Goal: Task Accomplishment & Management: Manage account settings

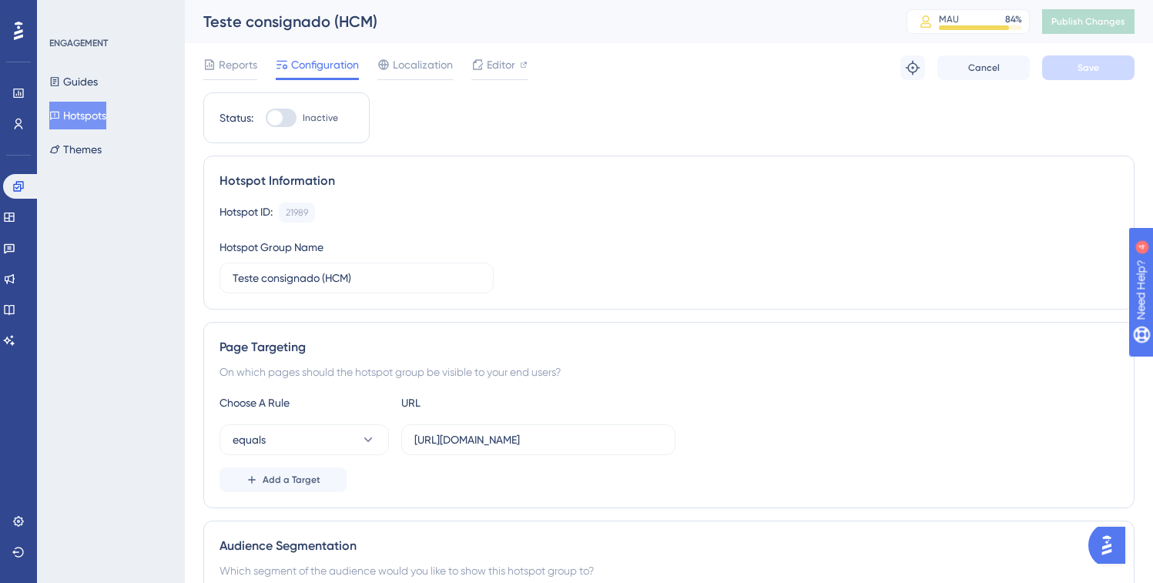
click at [0, 0] on div "Engagement Widgets Feedback Product Updates Knowledge Base AI Assistant" at bounding box center [0, 0] width 0 height 0
click at [15, 252] on icon at bounding box center [9, 248] width 12 height 12
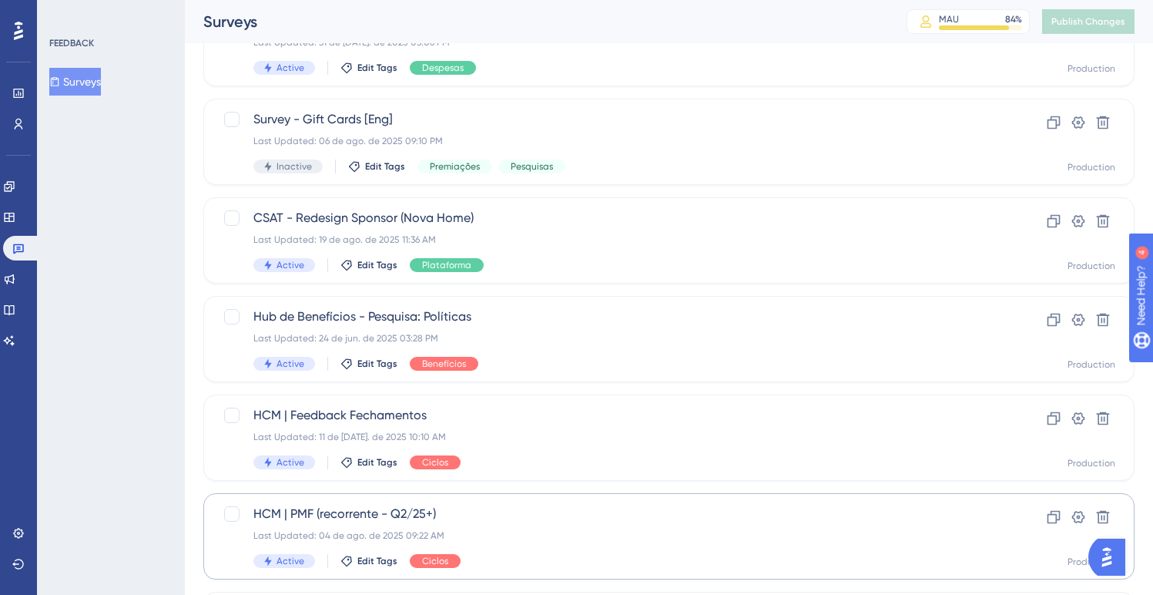
scroll to position [149, 0]
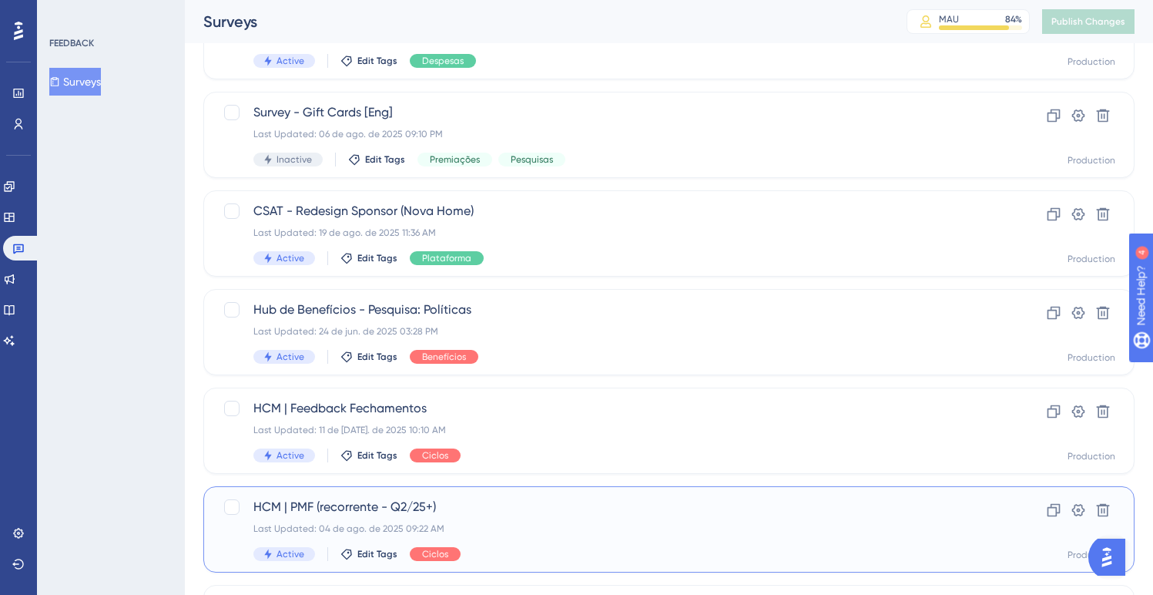
click at [391, 504] on span "HCM | PMF (recorrente - Q2/25+)" at bounding box center [607, 507] width 708 height 18
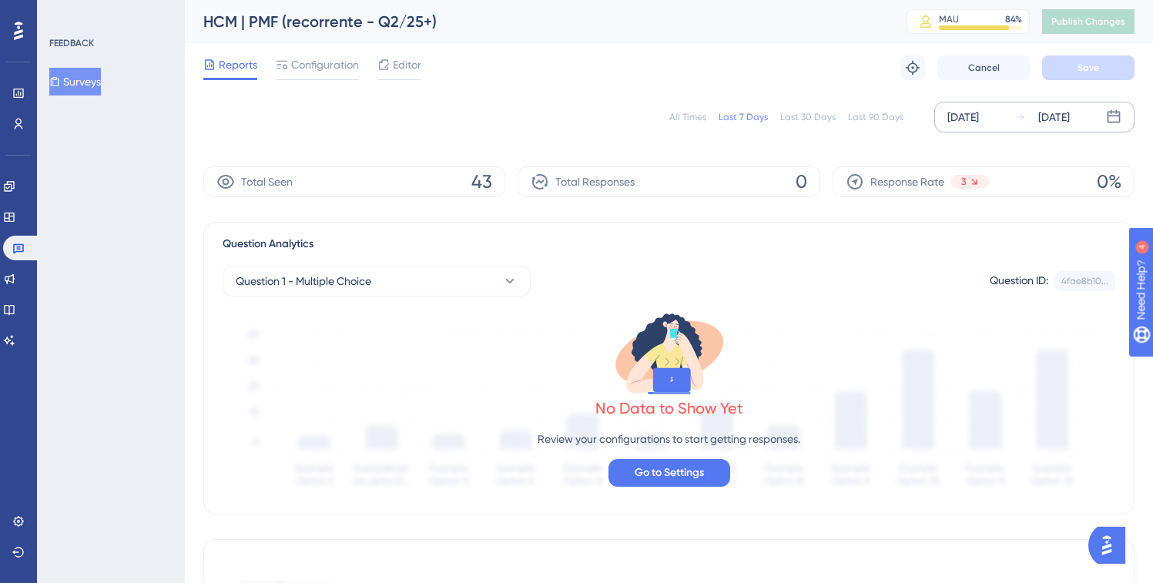
click at [979, 126] on div "[DATE]" at bounding box center [963, 117] width 32 height 18
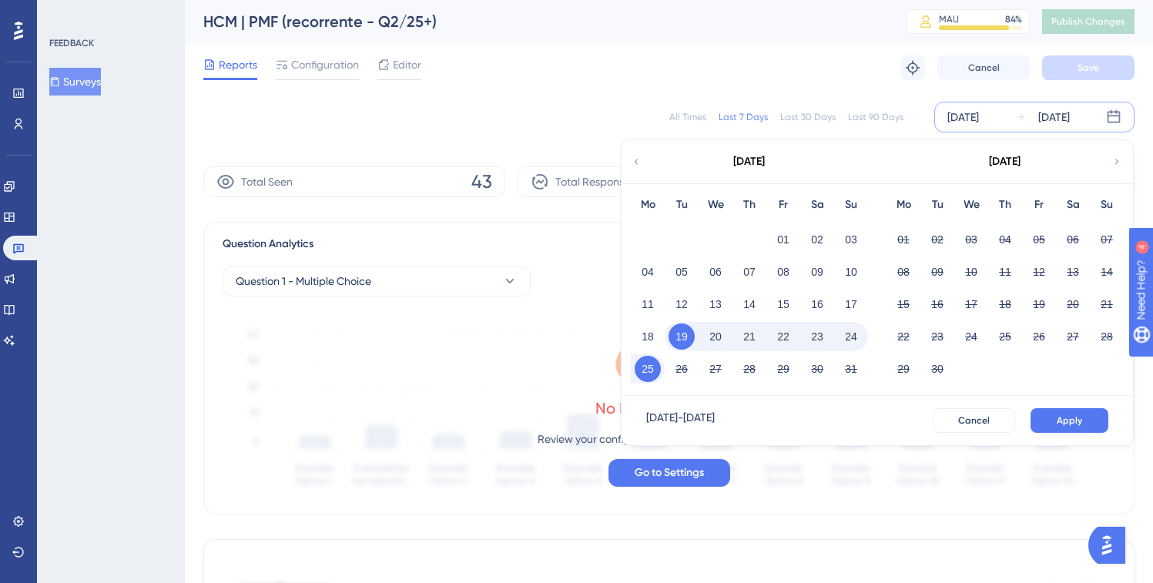
click at [649, 164] on div "[DATE]" at bounding box center [749, 161] width 254 height 43
click at [648, 164] on div "[DATE]" at bounding box center [749, 161] width 254 height 43
click at [642, 163] on div "[DATE]" at bounding box center [749, 161] width 254 height 43
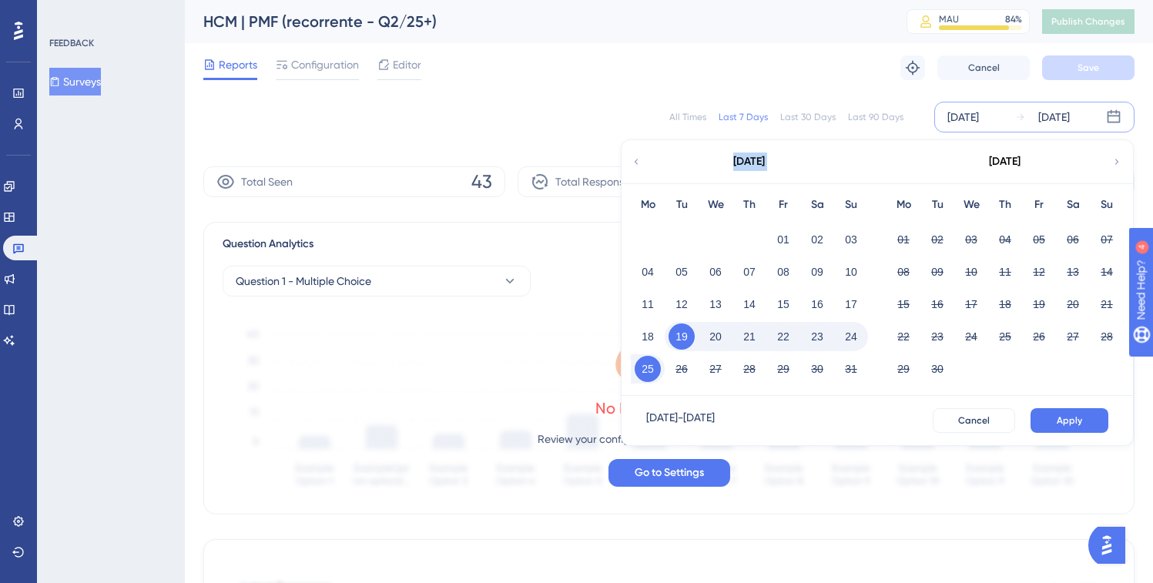
click at [642, 163] on div "[DATE]" at bounding box center [749, 161] width 254 height 43
click at [636, 163] on icon at bounding box center [637, 161] width 4 height 5
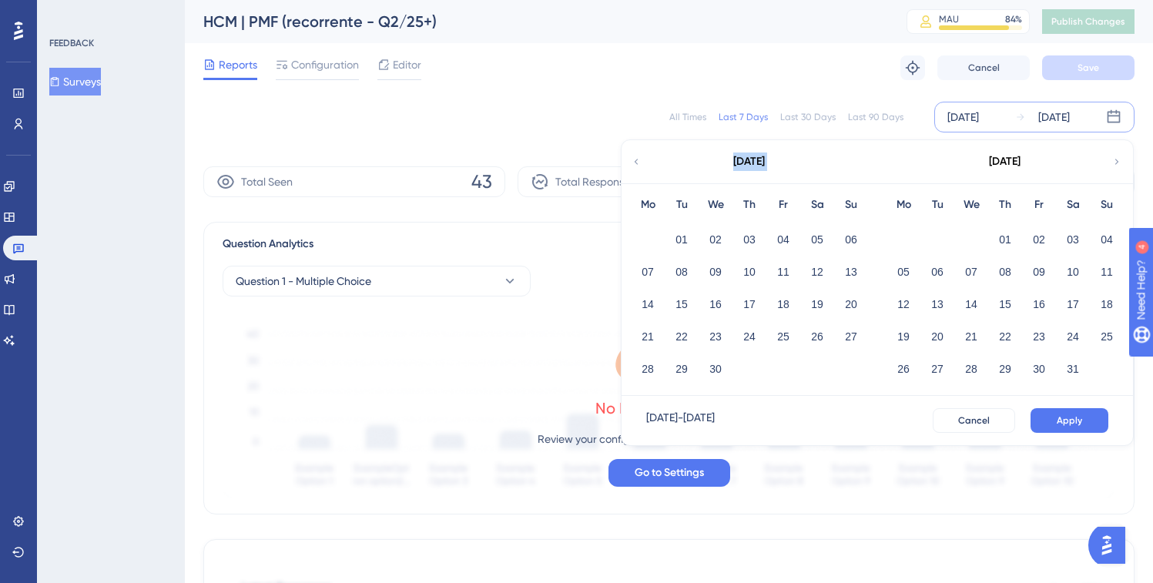
click at [636, 163] on icon at bounding box center [636, 162] width 11 height 14
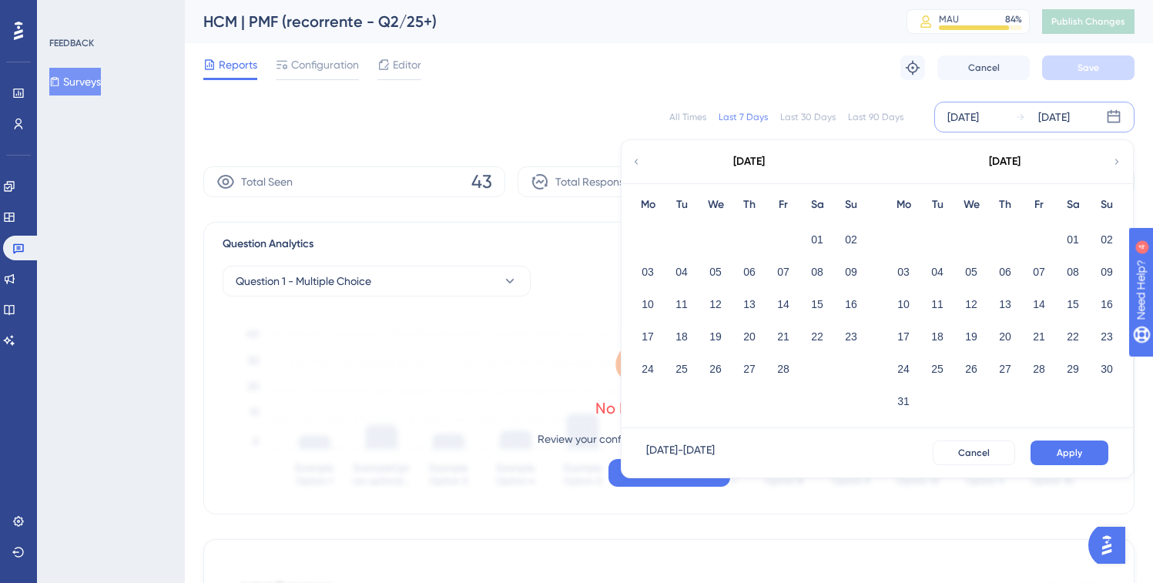
click at [636, 163] on icon at bounding box center [637, 161] width 4 height 5
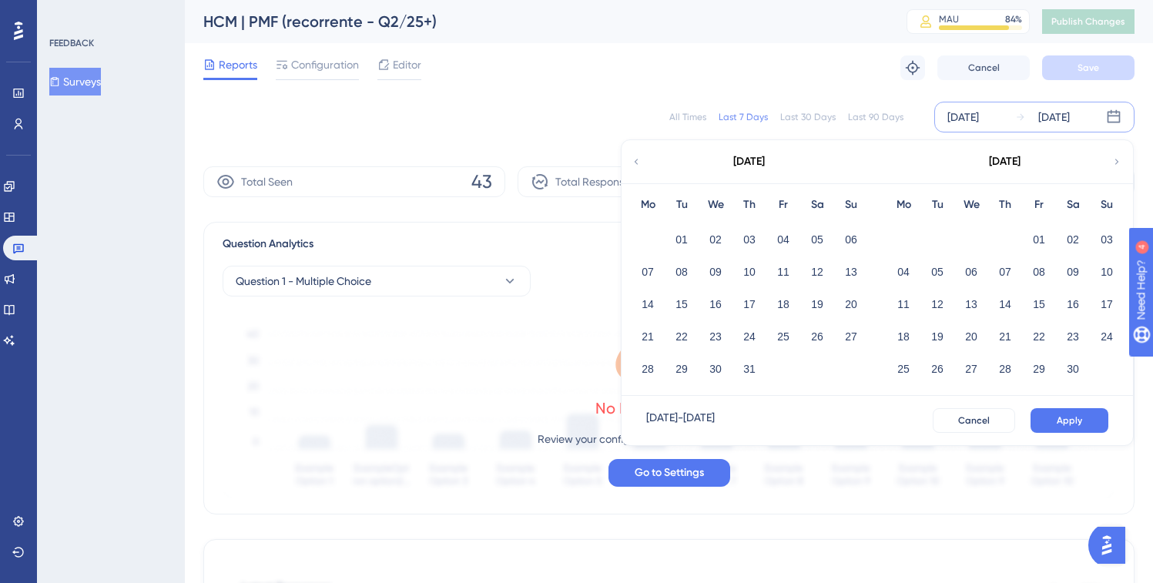
click at [636, 163] on icon at bounding box center [637, 161] width 4 height 5
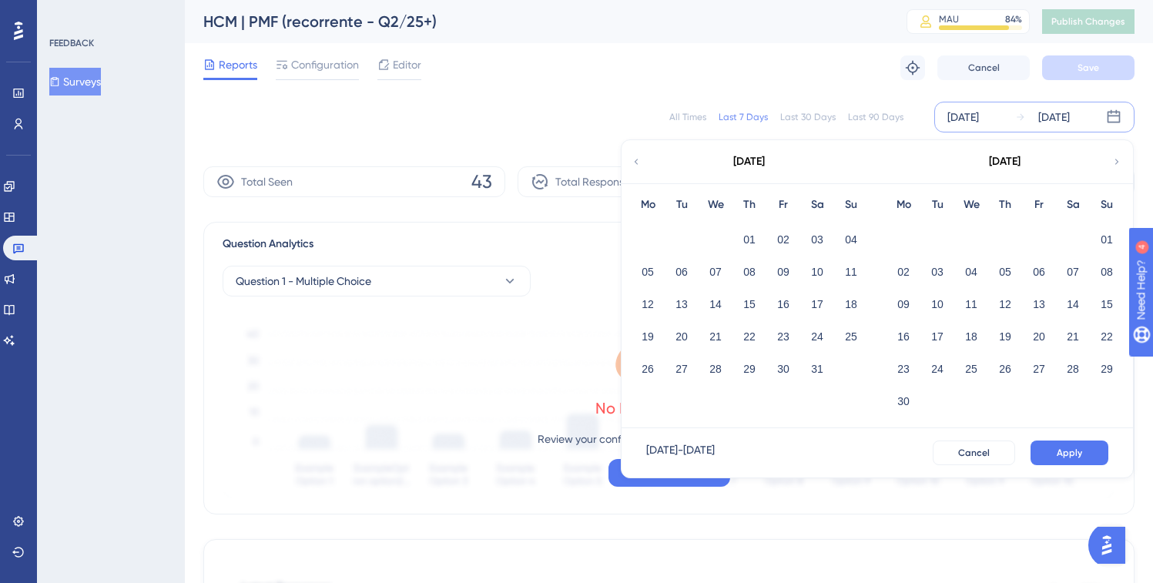
click at [1115, 163] on icon at bounding box center [1117, 162] width 11 height 14
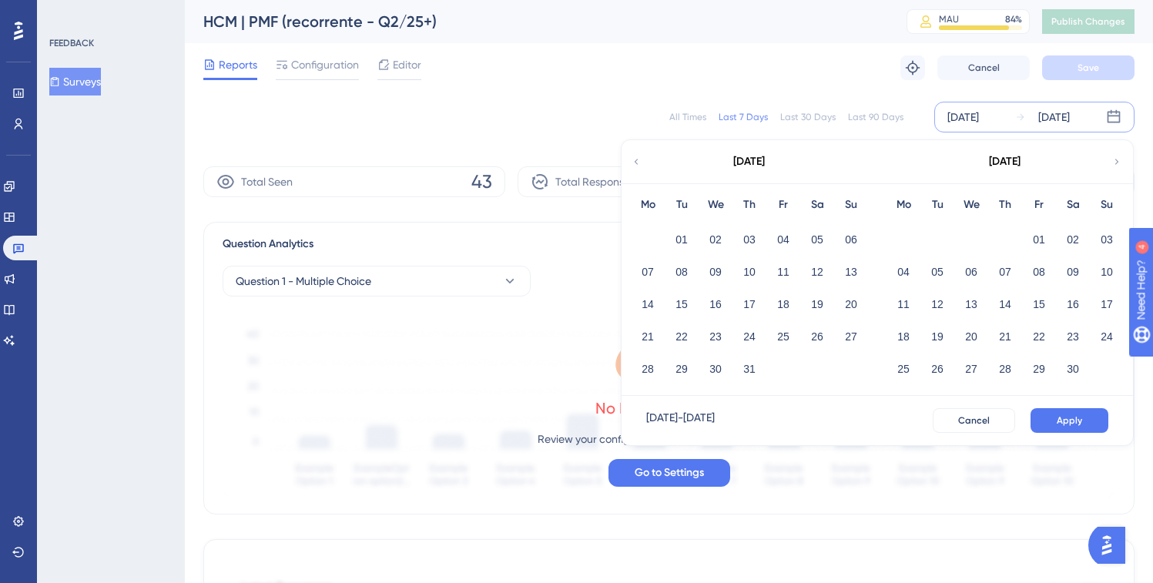
click at [1115, 163] on icon at bounding box center [1117, 162] width 11 height 14
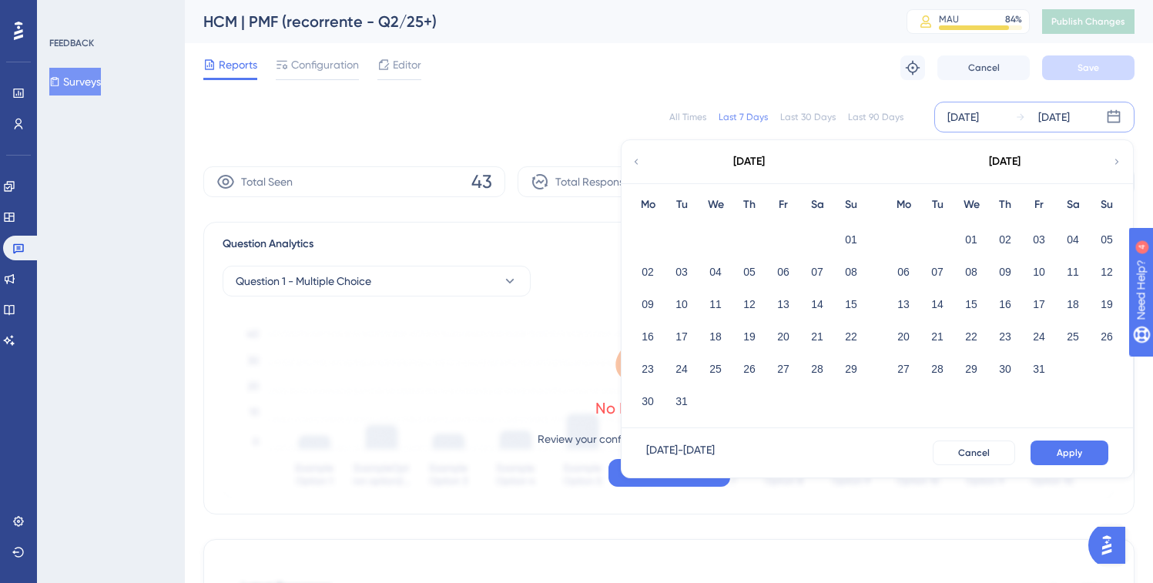
click at [1115, 163] on icon at bounding box center [1117, 162] width 11 height 14
click at [642, 166] on div "[DATE]" at bounding box center [749, 161] width 254 height 43
click at [631, 163] on icon at bounding box center [636, 162] width 11 height 14
click at [962, 238] on button "01" at bounding box center [971, 239] width 26 height 26
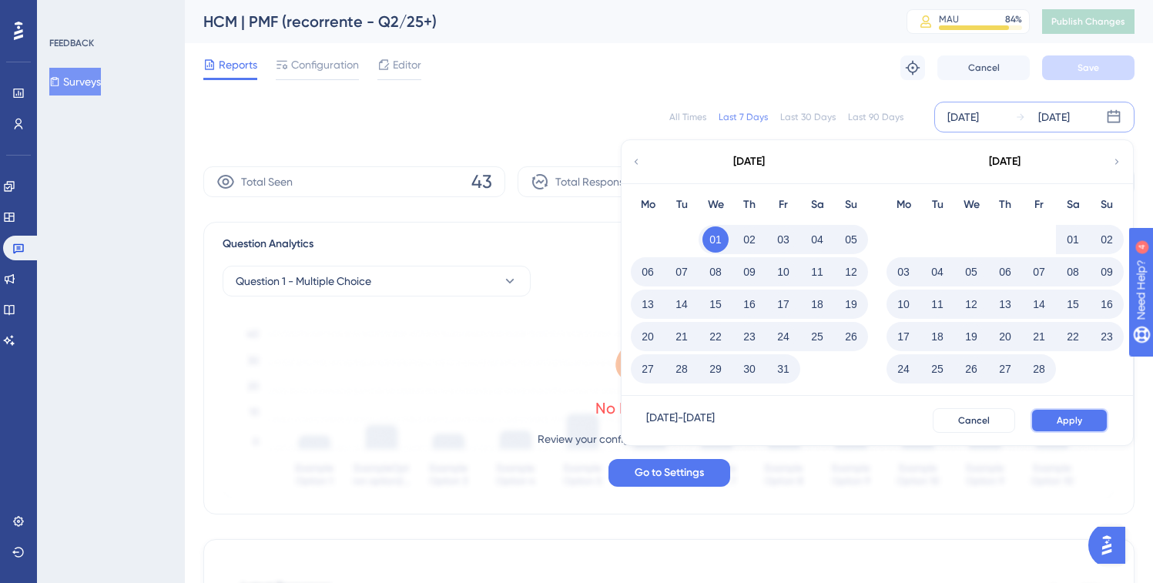
click at [1087, 424] on button "Apply" at bounding box center [1070, 420] width 78 height 25
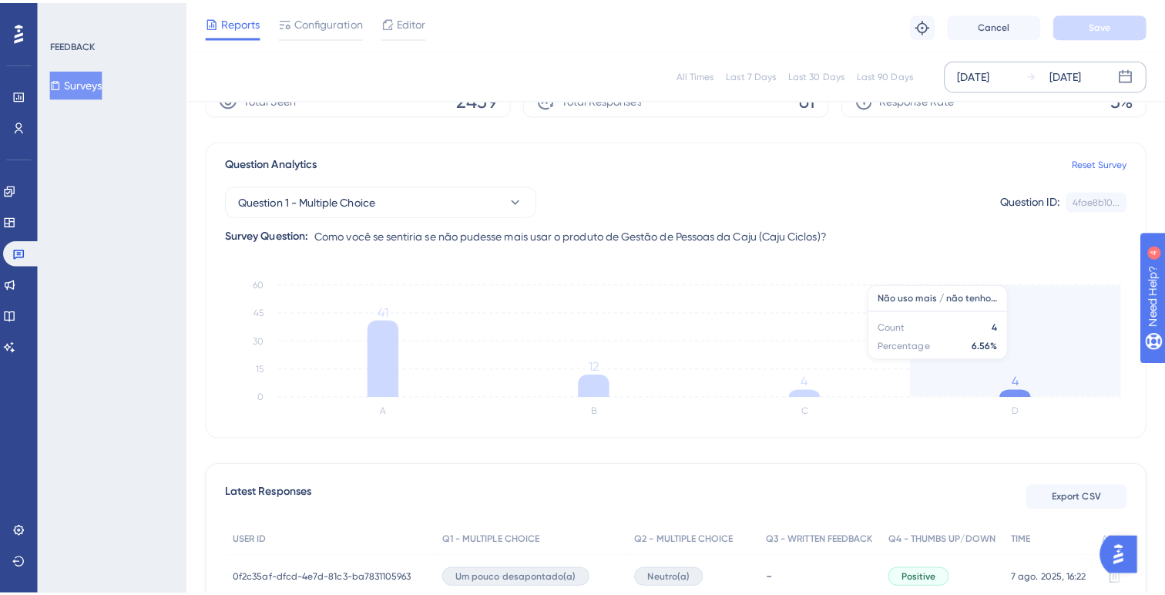
scroll to position [165, 0]
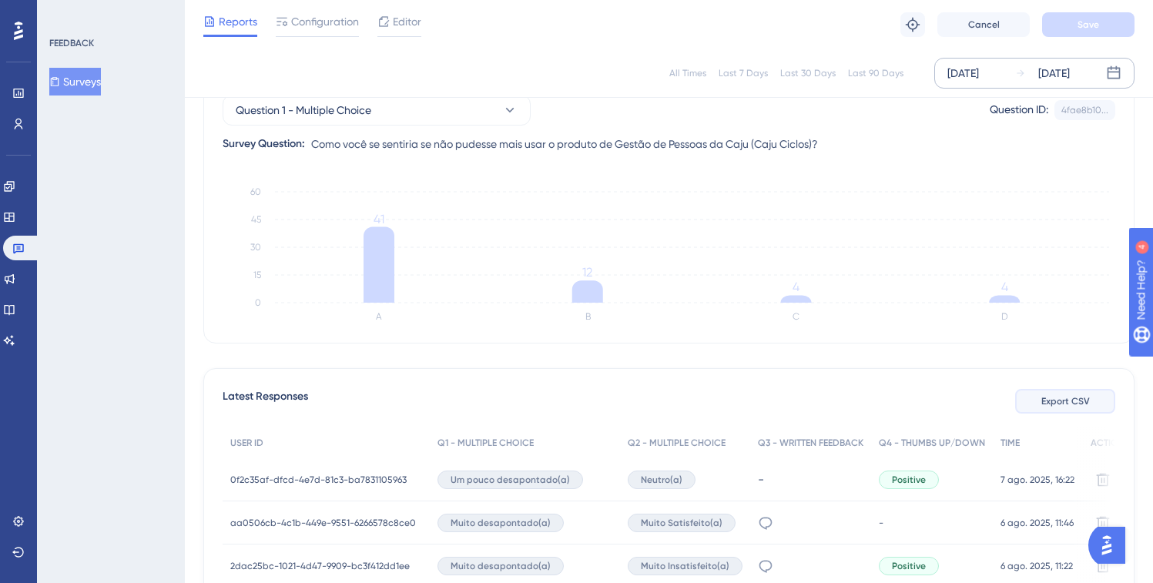
click at [1051, 405] on span "Export CSV" at bounding box center [1065, 401] width 49 height 12
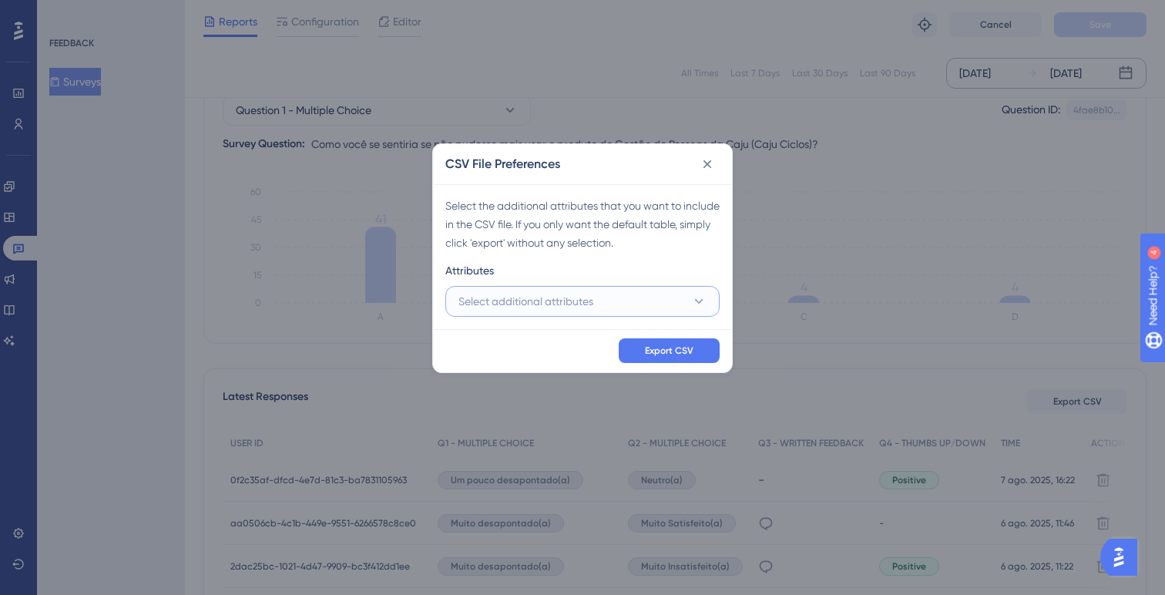
click at [580, 303] on span "Select additional attributes" at bounding box center [525, 301] width 135 height 18
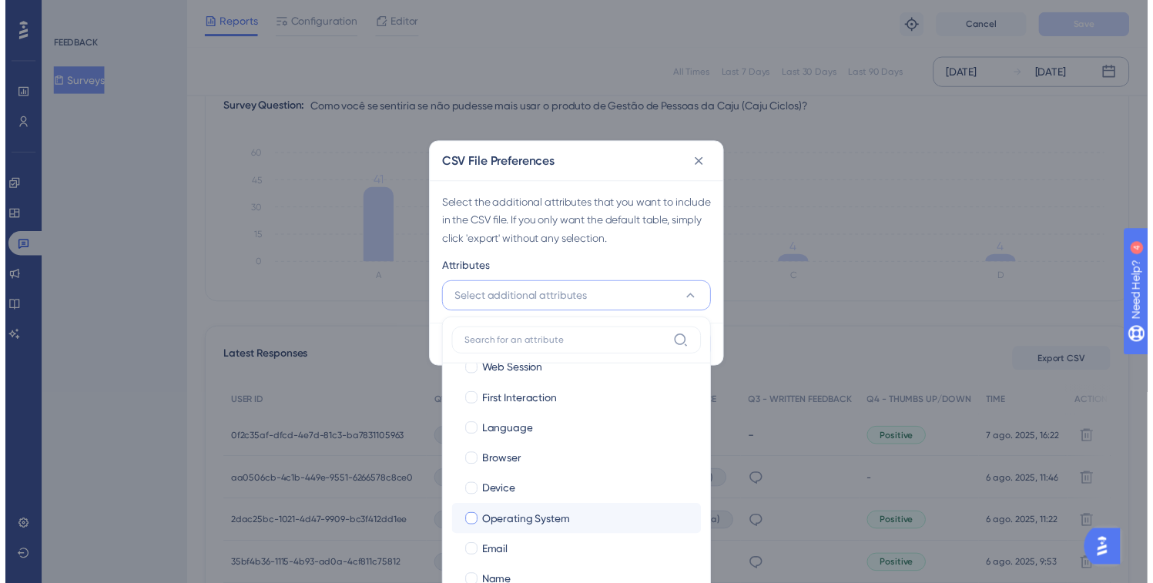
scroll to position [56, 0]
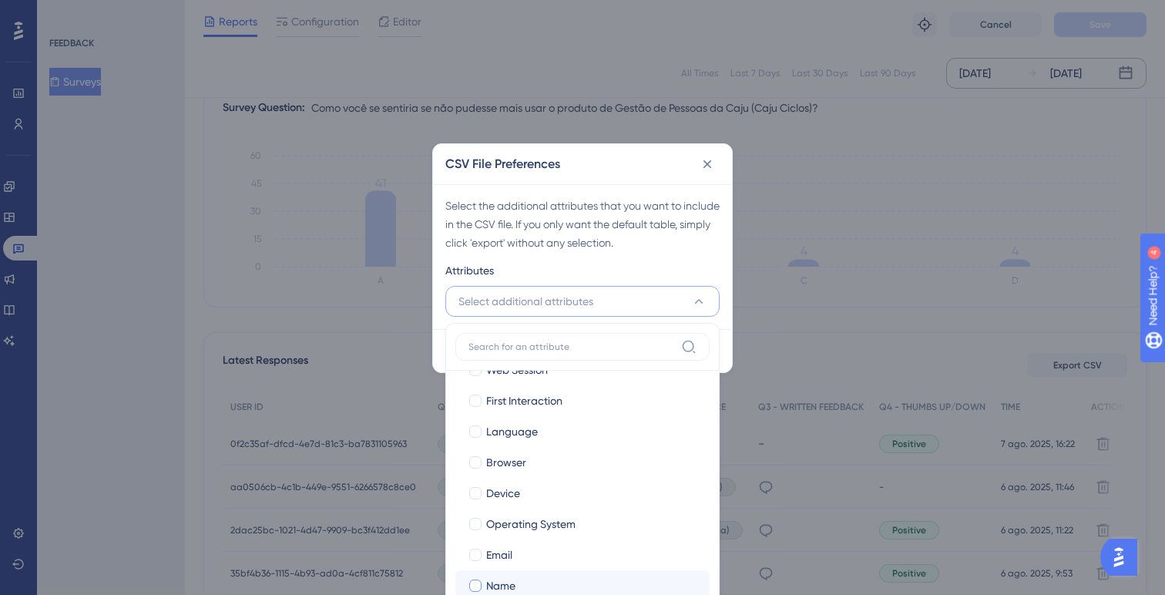
click at [511, 577] on span "Name" at bounding box center [500, 585] width 29 height 18
checkbox input "true"
click at [504, 561] on span "Email" at bounding box center [499, 554] width 26 height 18
checkbox input "true"
click at [639, 258] on div "Select the additional attributes that you want to include in the CSV file. If y…" at bounding box center [582, 256] width 299 height 145
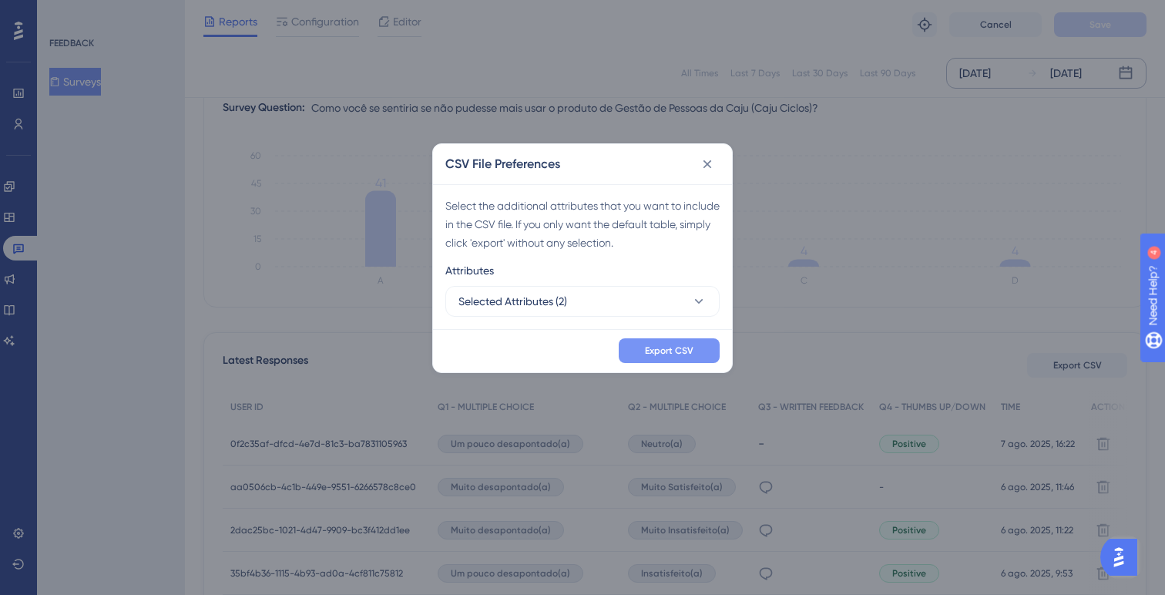
click at [691, 350] on span "Export CSV" at bounding box center [669, 350] width 49 height 12
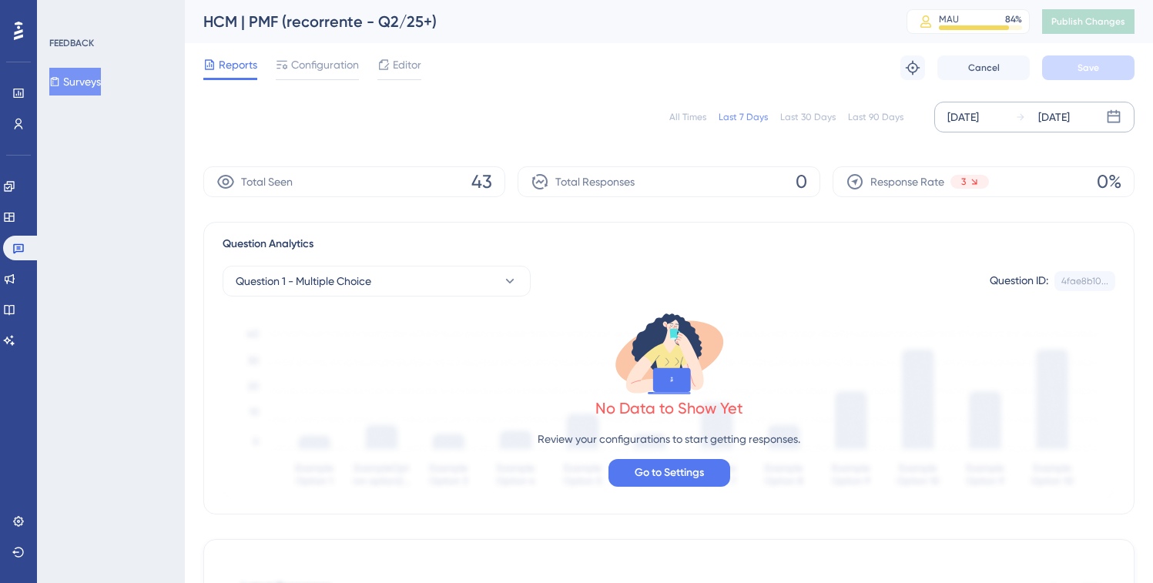
click at [972, 114] on div "[DATE]" at bounding box center [963, 117] width 32 height 18
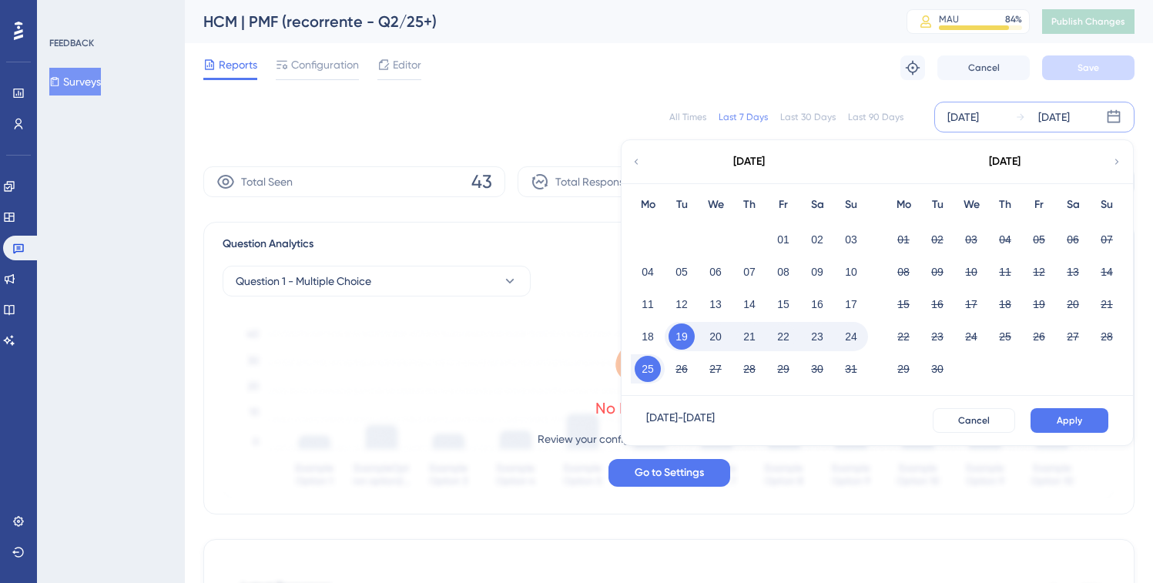
click at [629, 157] on div "[DATE]" at bounding box center [749, 161] width 254 height 43
click at [635, 161] on icon at bounding box center [637, 161] width 4 height 5
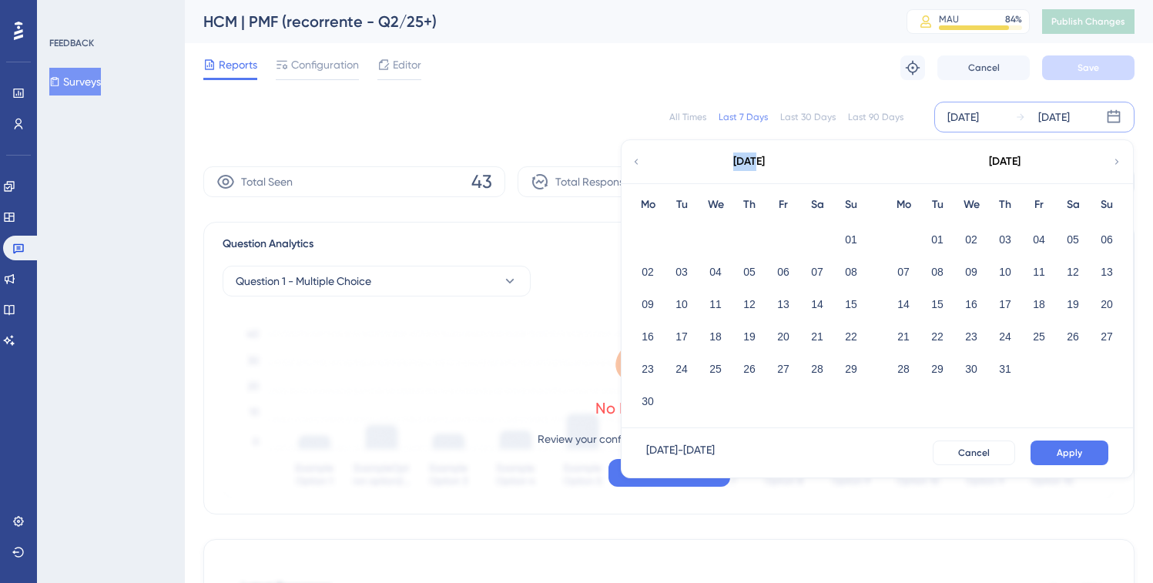
click at [635, 161] on icon at bounding box center [637, 161] width 4 height 5
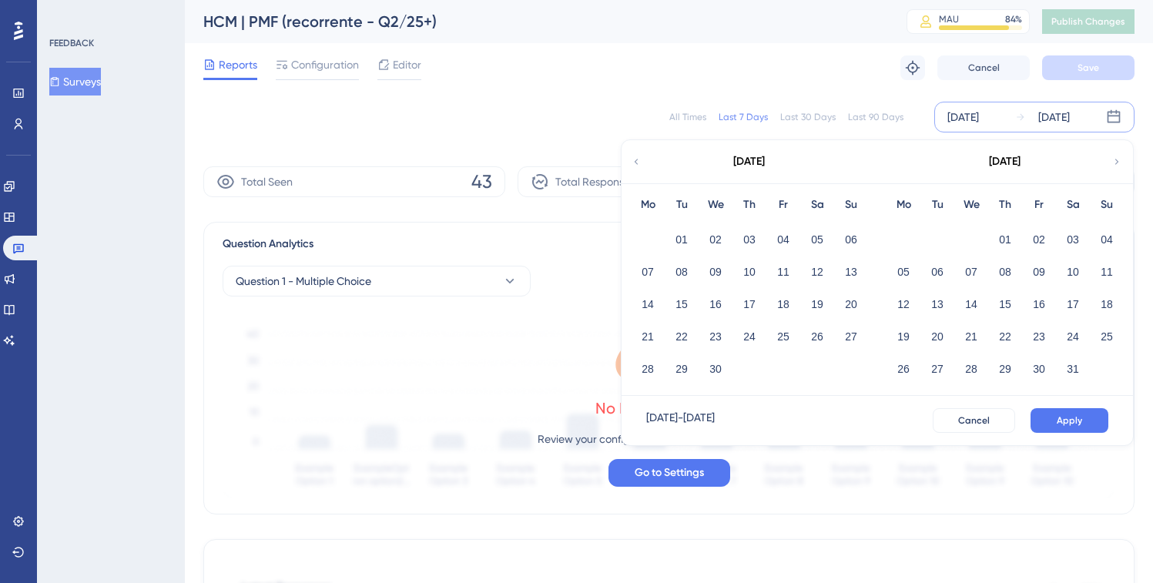
click at [635, 161] on icon at bounding box center [637, 161] width 4 height 5
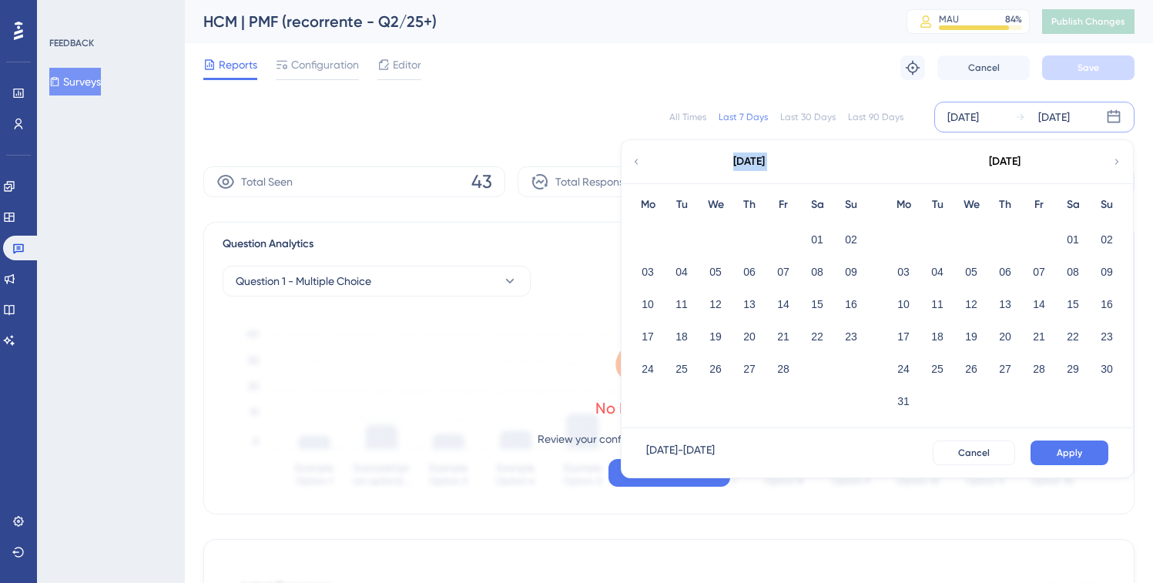
click at [635, 161] on icon at bounding box center [637, 161] width 4 height 5
click at [972, 233] on button "01" at bounding box center [971, 239] width 26 height 26
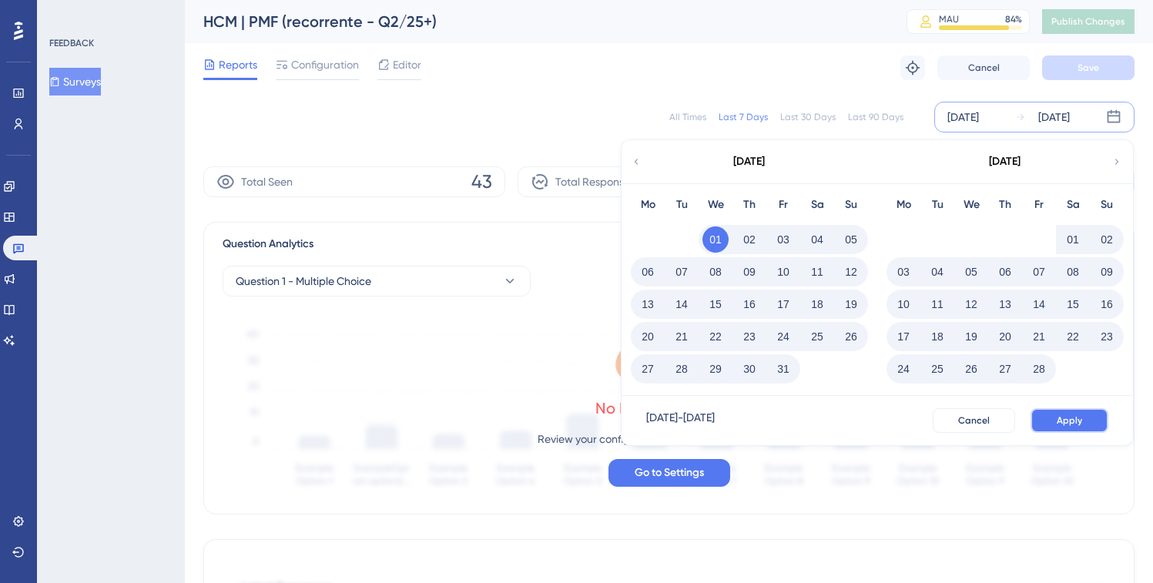
click at [1058, 421] on span "Apply" at bounding box center [1069, 420] width 25 height 12
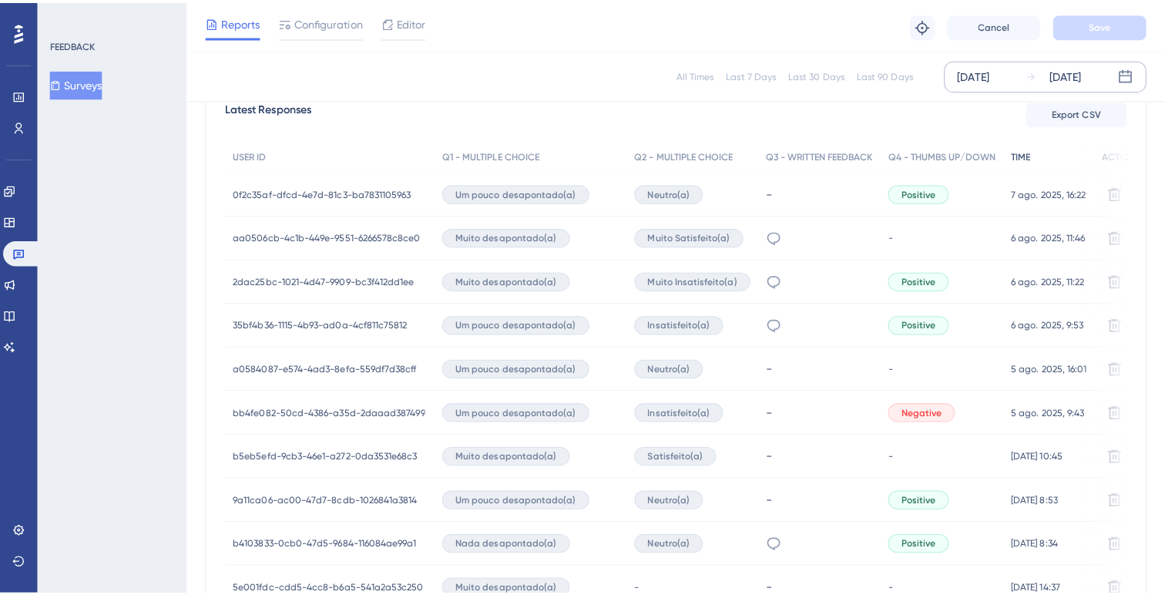
scroll to position [418, 0]
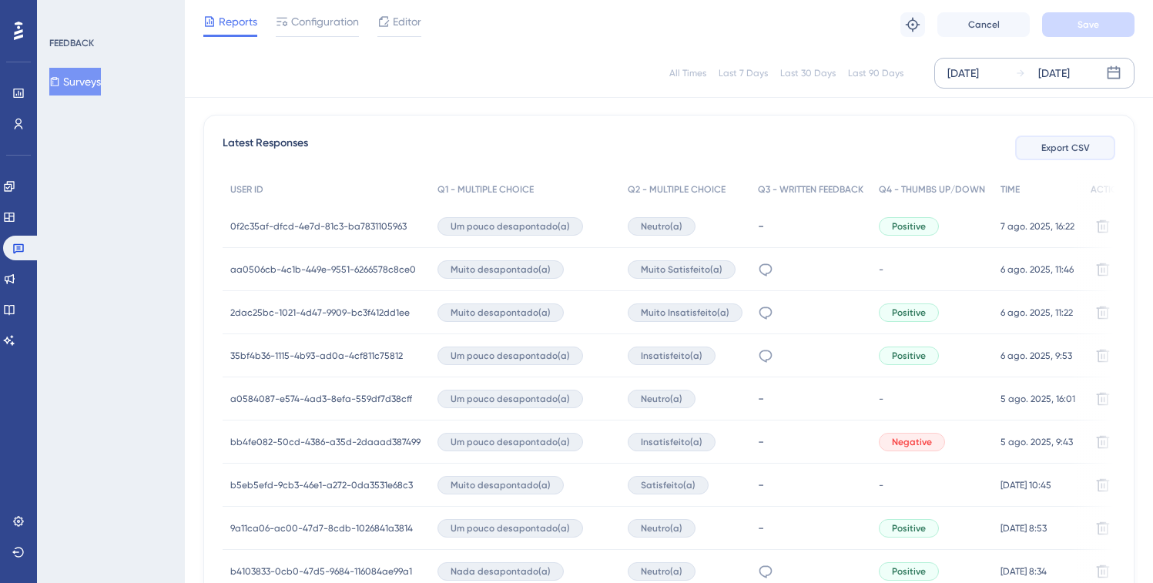
click at [1048, 151] on span "Export CSV" at bounding box center [1065, 148] width 49 height 12
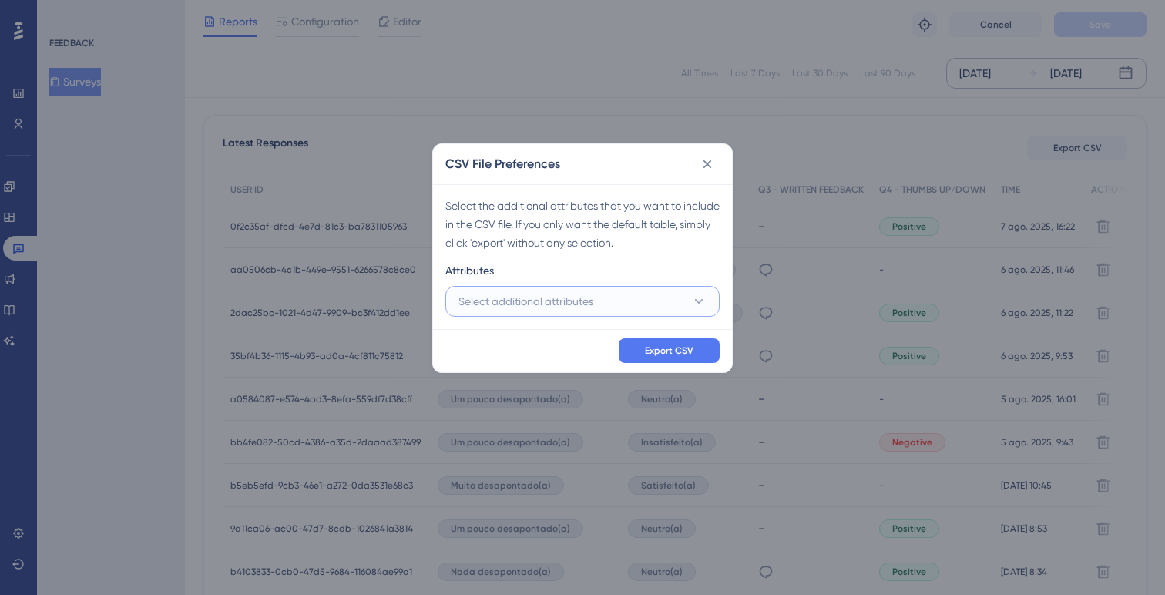
click at [599, 307] on button "Select additional attributes" at bounding box center [582, 301] width 274 height 31
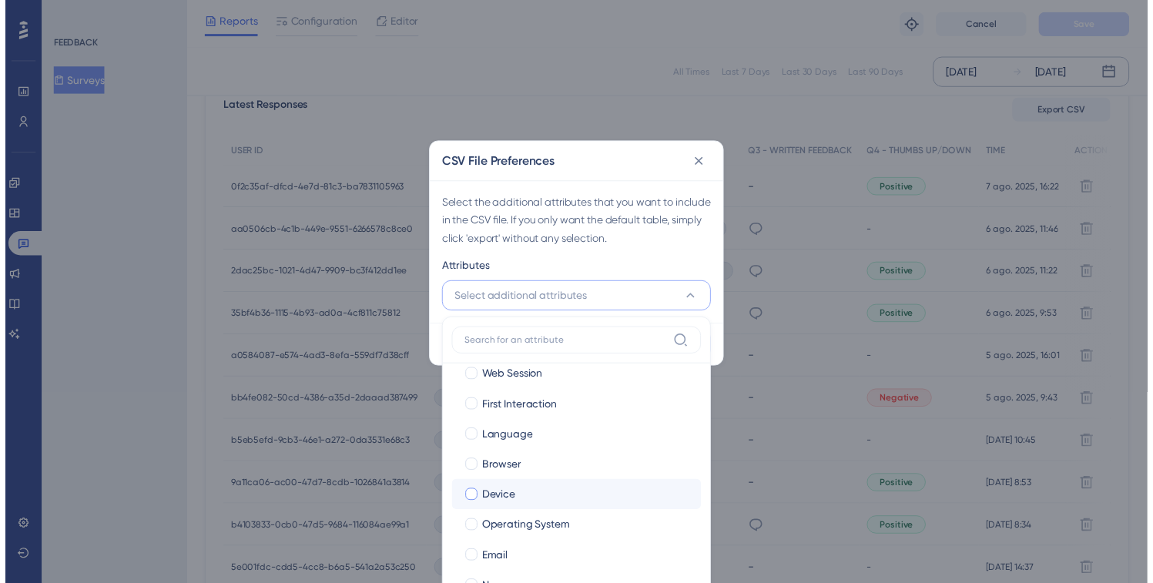
scroll to position [56, 0]
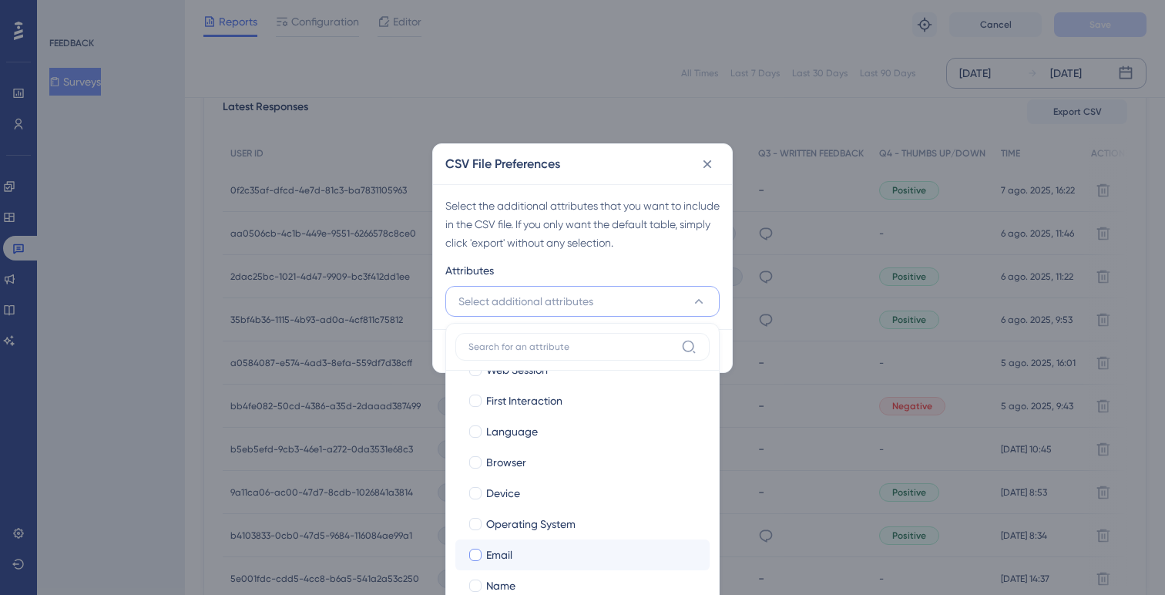
click at [586, 567] on label "Email Email" at bounding box center [582, 554] width 254 height 31
click at [583, 576] on div "Name" at bounding box center [591, 585] width 211 height 18
checkbox input "true"
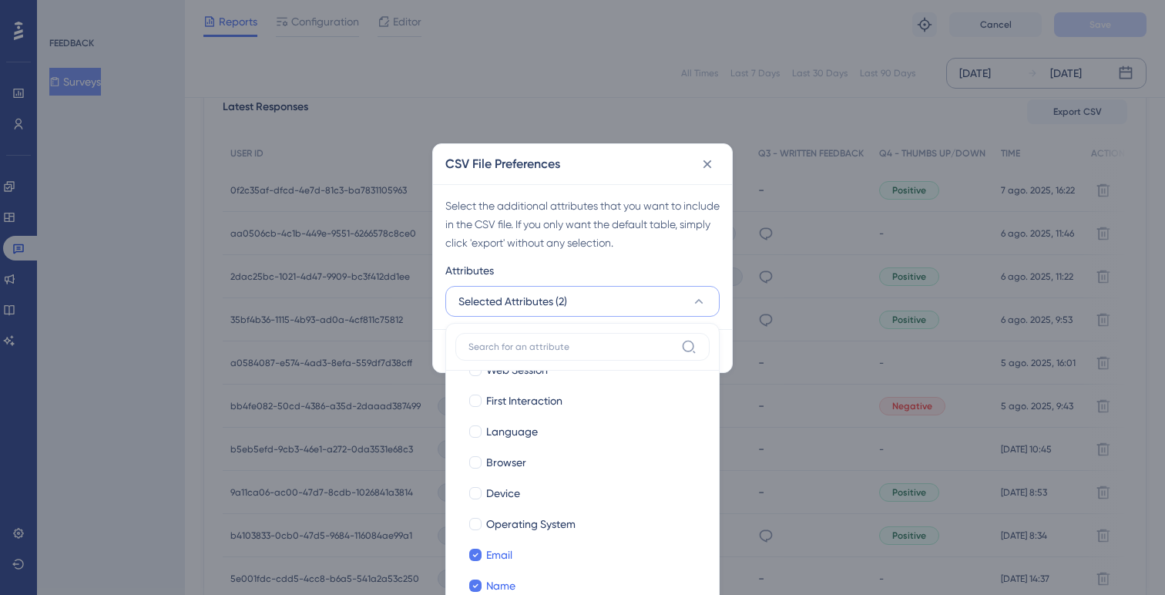
click at [663, 244] on div "Select the additional attributes that you want to include in the CSV file. If y…" at bounding box center [582, 223] width 274 height 55
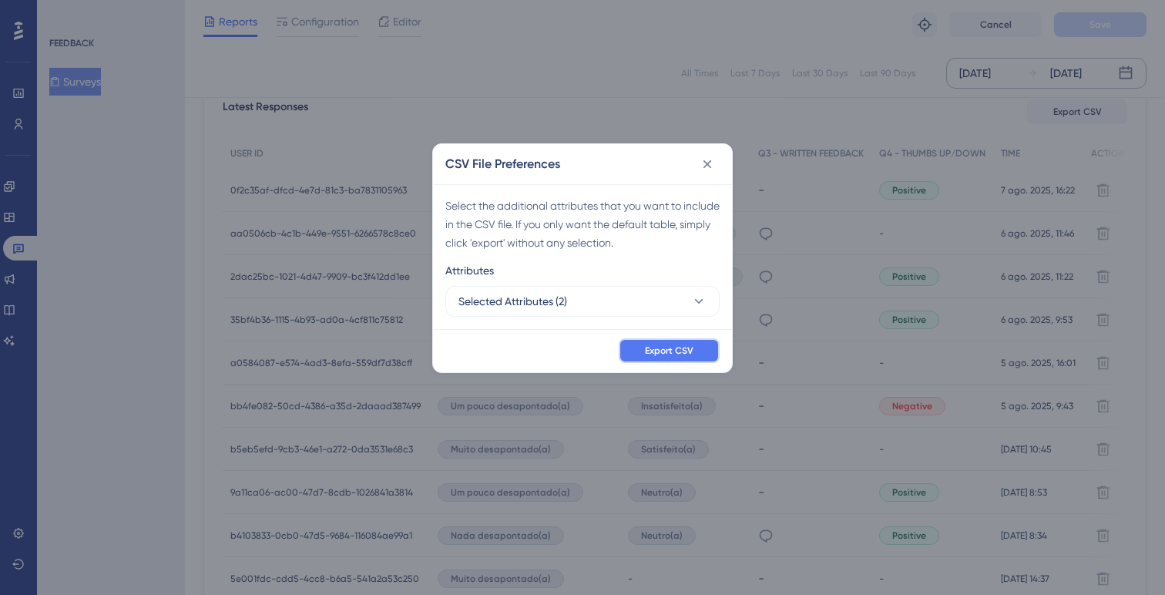
click at [686, 352] on span "Export CSV" at bounding box center [669, 350] width 49 height 12
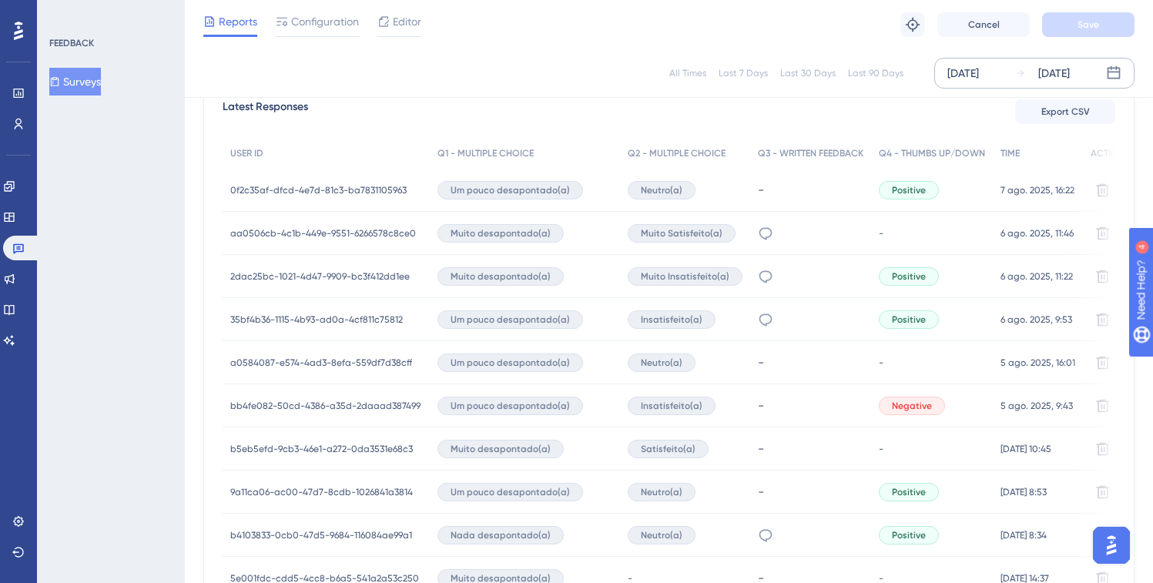
scroll to position [0, 0]
click at [0, 0] on icon at bounding box center [0, 0] width 0 height 0
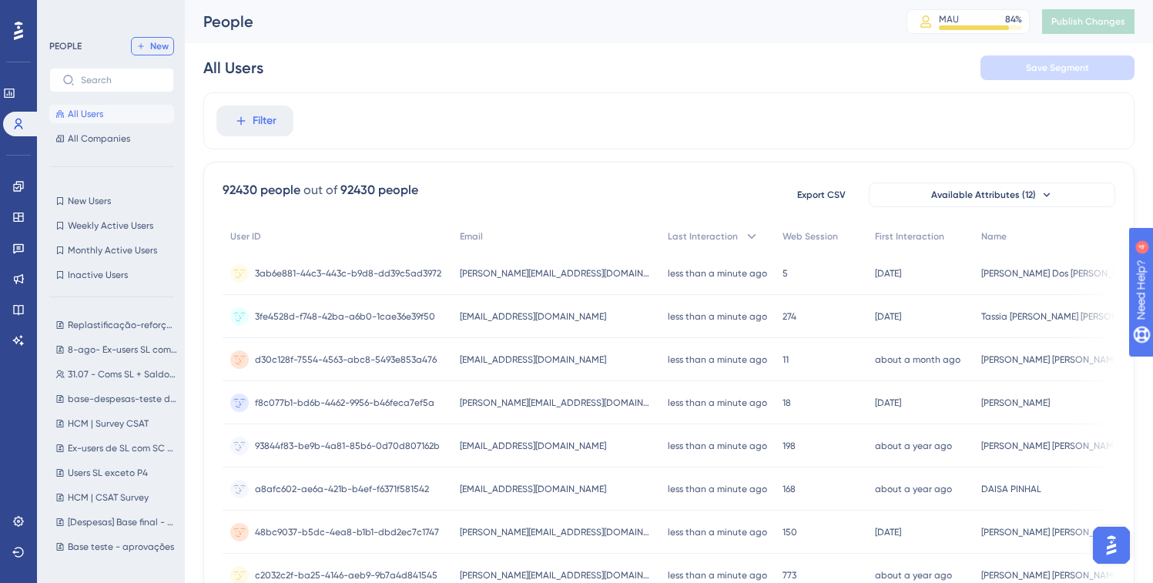
click at [163, 46] on span "New" at bounding box center [159, 46] width 18 height 12
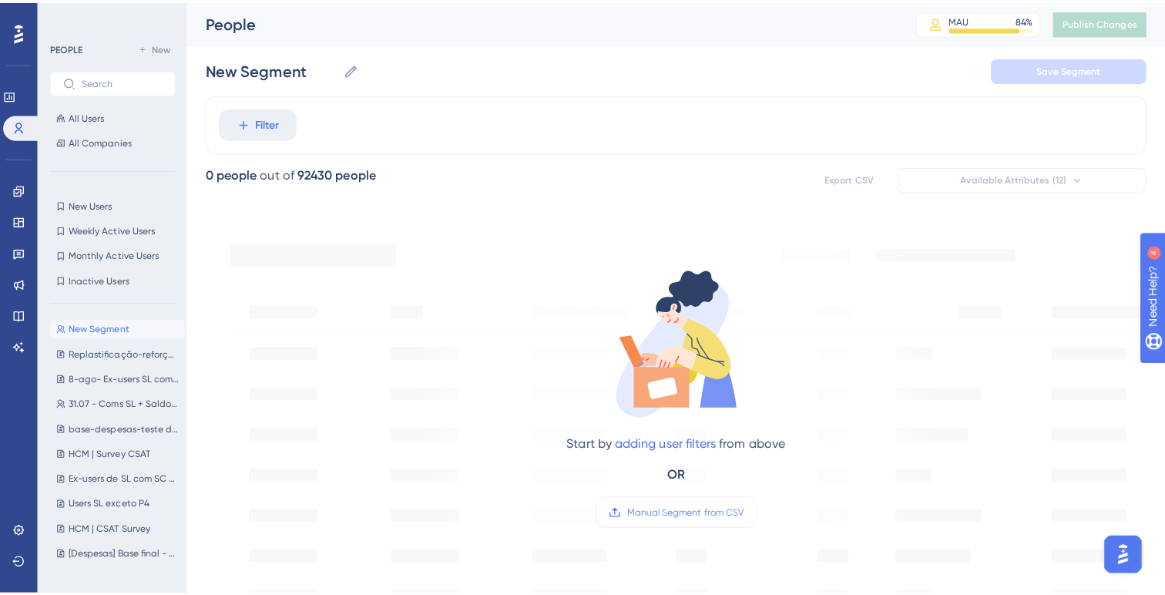
scroll to position [3, 0]
click at [669, 504] on span "Manual Segment from CSV" at bounding box center [679, 504] width 116 height 12
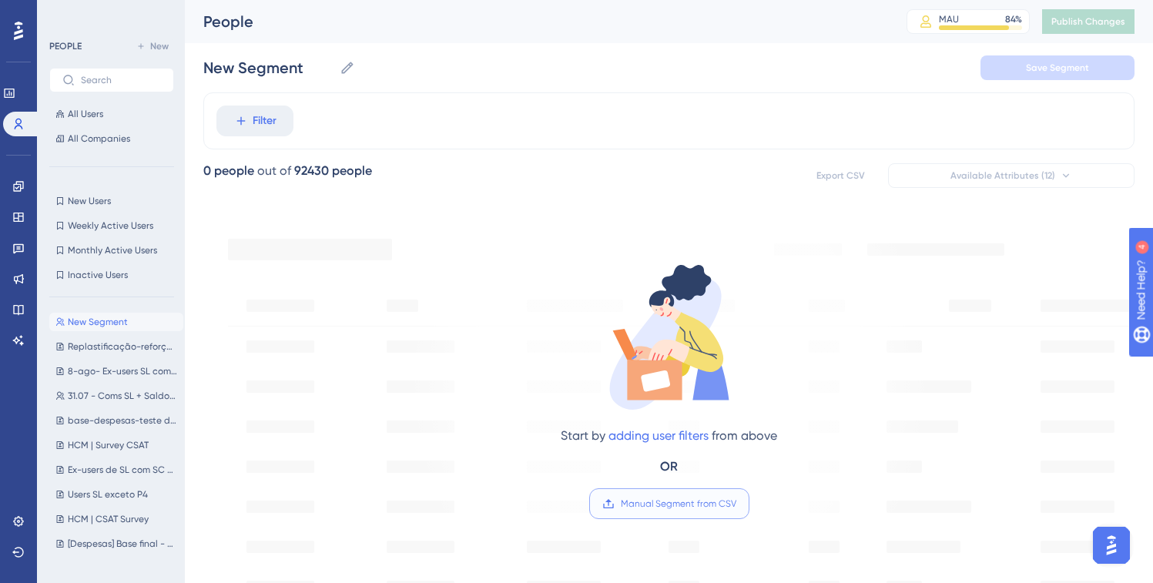
click at [736, 504] on input "Manual Segment from CSV" at bounding box center [736, 504] width 0 height 0
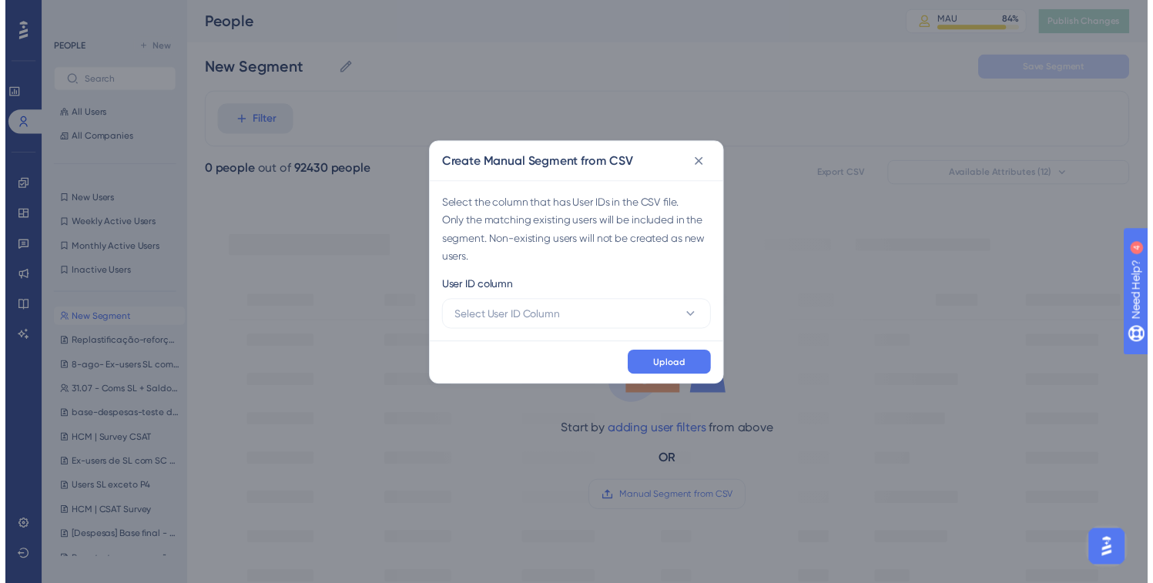
scroll to position [0, 0]
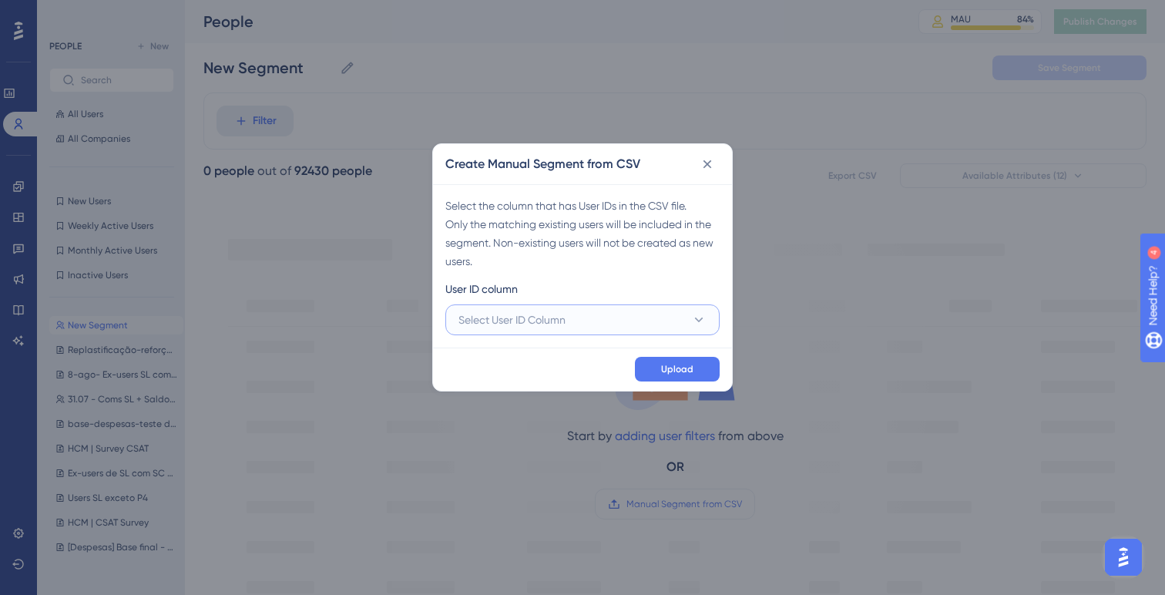
click at [570, 317] on button "Select User ID Column" at bounding box center [582, 319] width 274 height 31
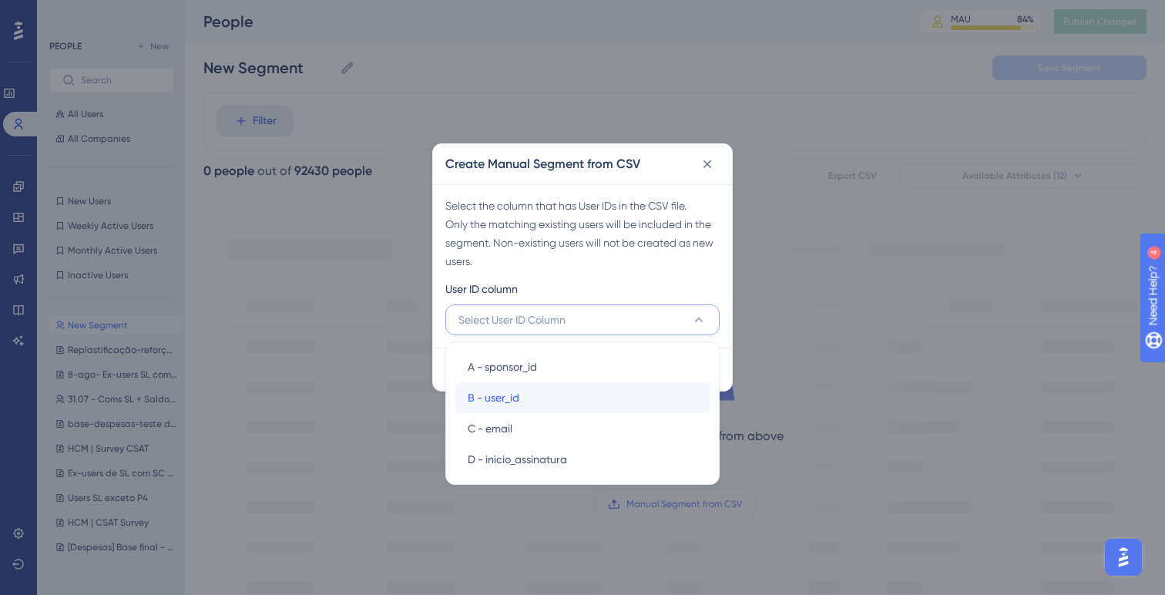
click at [505, 396] on span "B - user_id" at bounding box center [494, 397] width 52 height 18
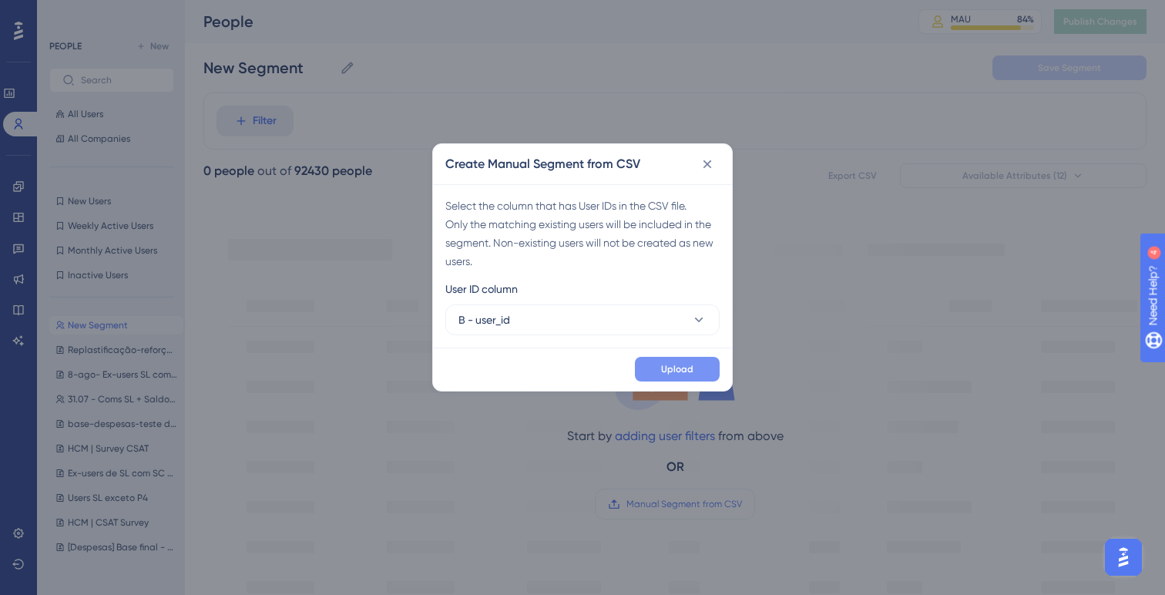
click at [697, 372] on button "Upload" at bounding box center [677, 369] width 85 height 25
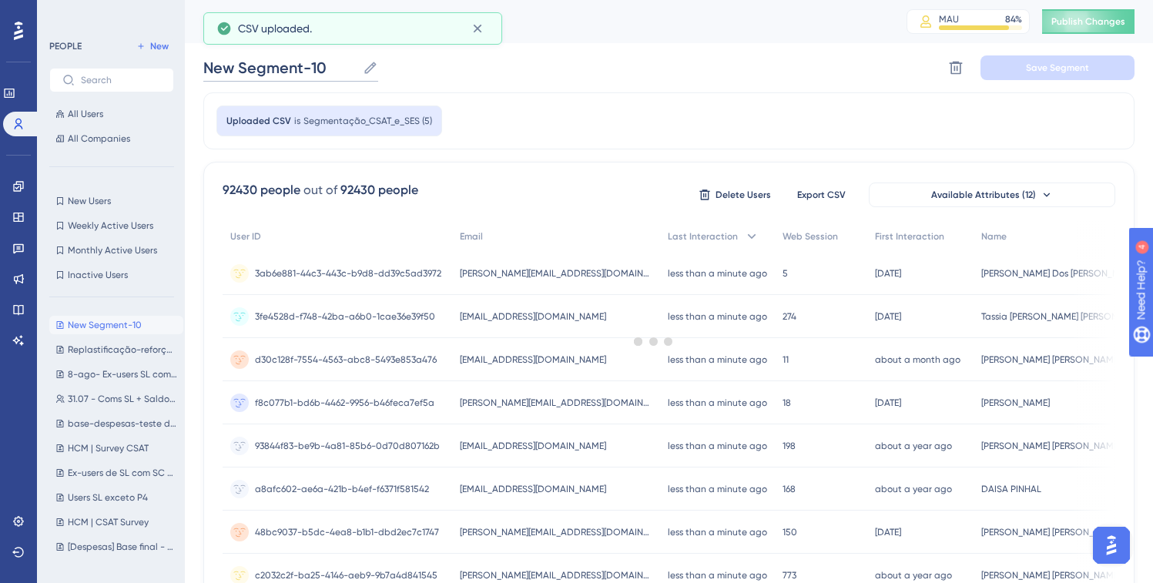
click at [311, 63] on input "New Segment-10" at bounding box center [279, 68] width 153 height 22
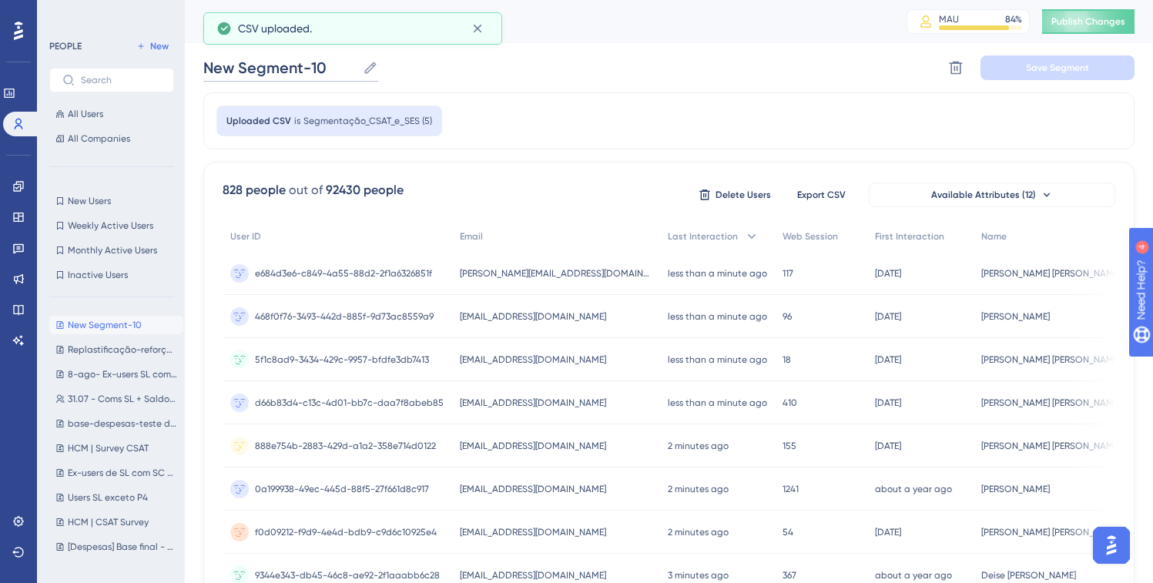
click at [311, 62] on input "New Segment-10" at bounding box center [279, 68] width 153 height 22
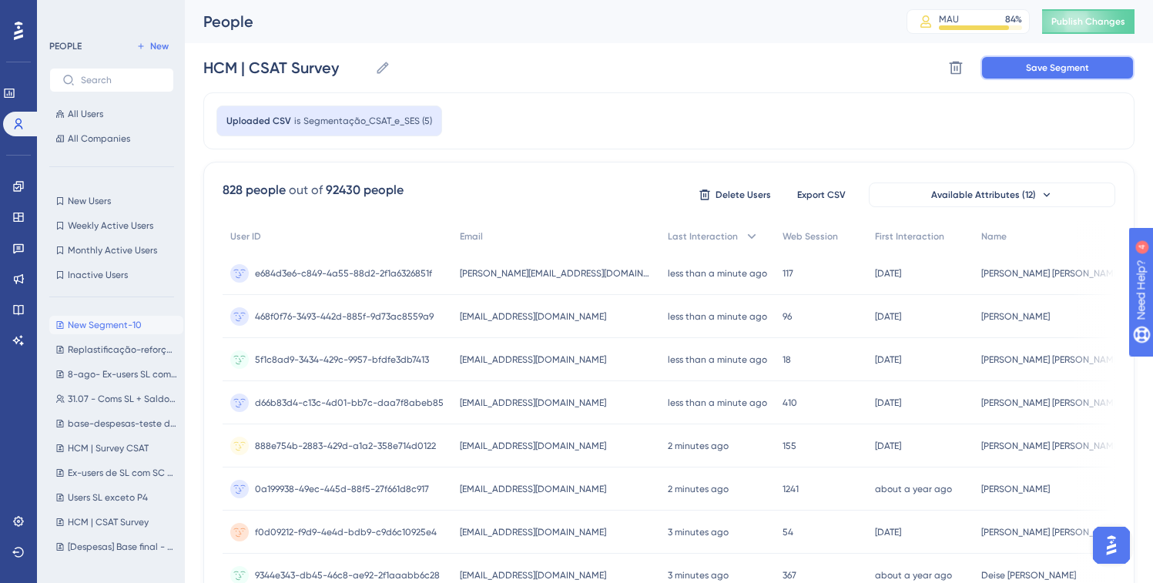
click at [1028, 75] on button "Save Segment" at bounding box center [1058, 67] width 154 height 25
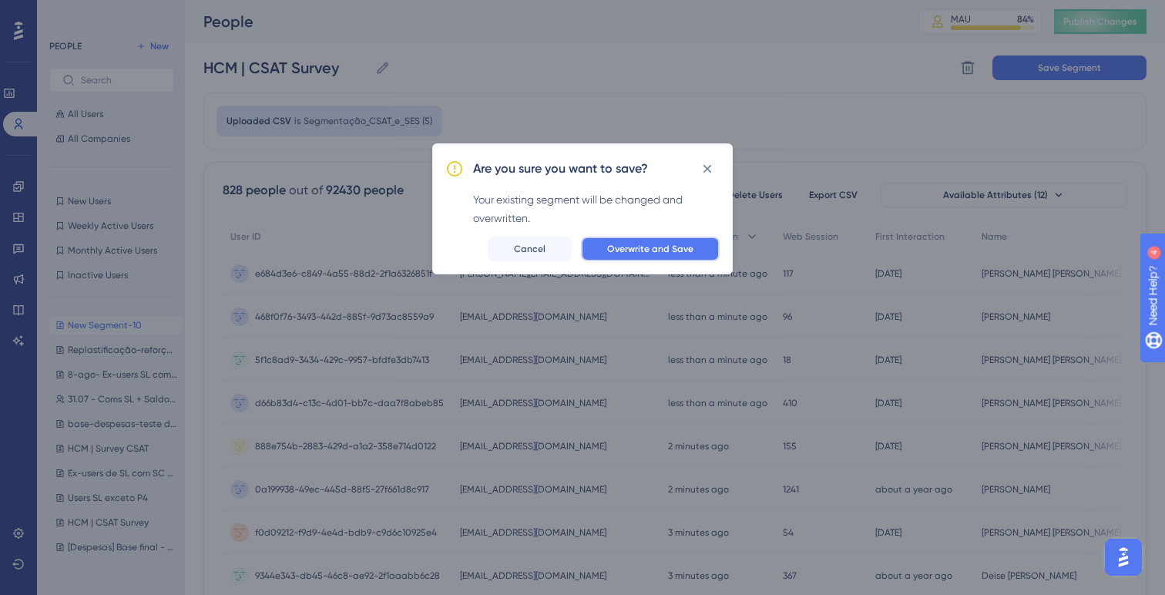
click at [674, 251] on span "Overwrite and Save" at bounding box center [650, 249] width 86 height 12
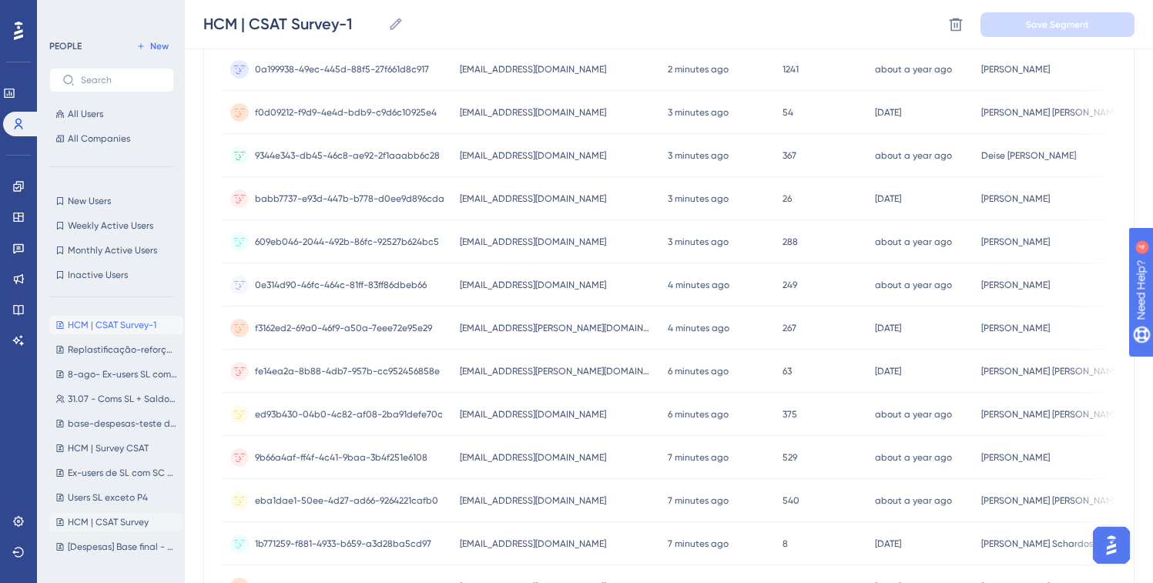
click at [133, 523] on span "HCM | CSAT Survey" at bounding box center [108, 522] width 81 height 12
type input "HCM | CSAT Survey"
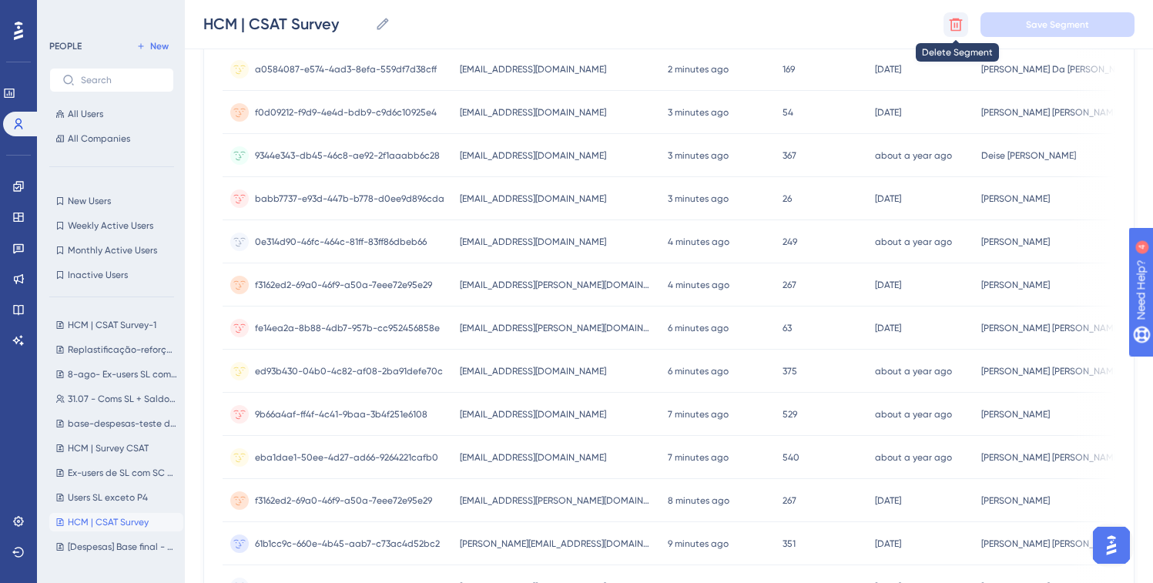
click at [955, 25] on icon at bounding box center [955, 24] width 15 height 15
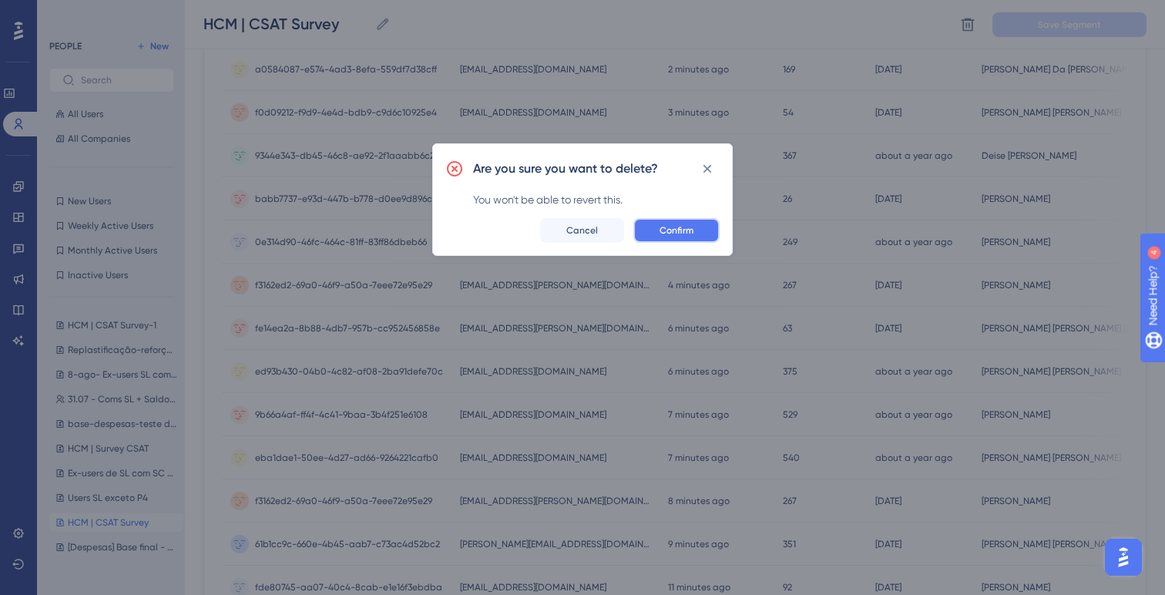
click at [686, 232] on span "Confirm" at bounding box center [676, 230] width 34 height 12
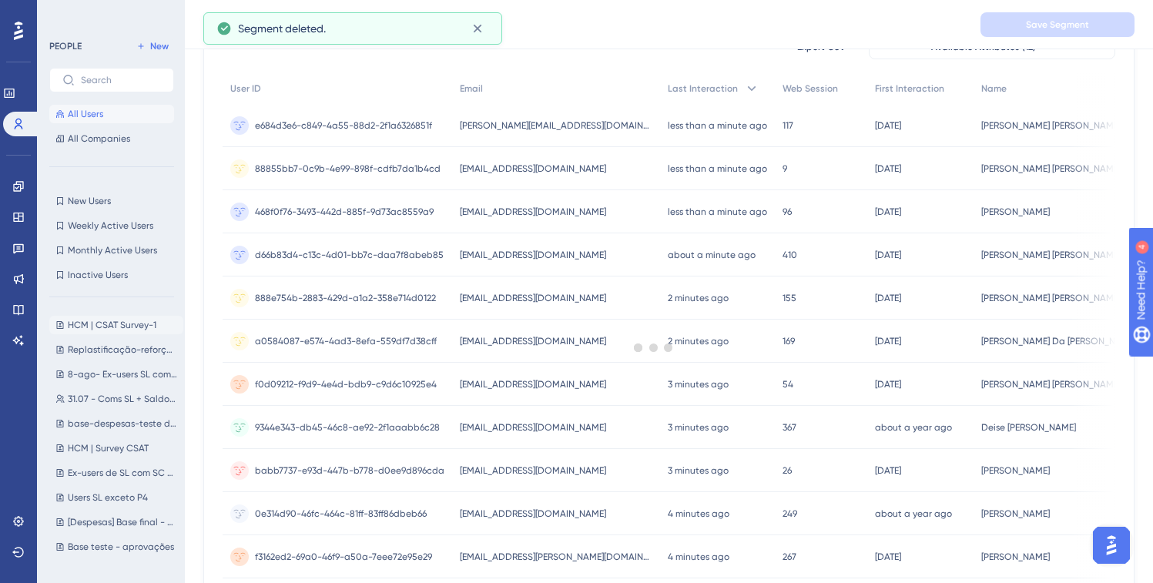
scroll to position [102, 0]
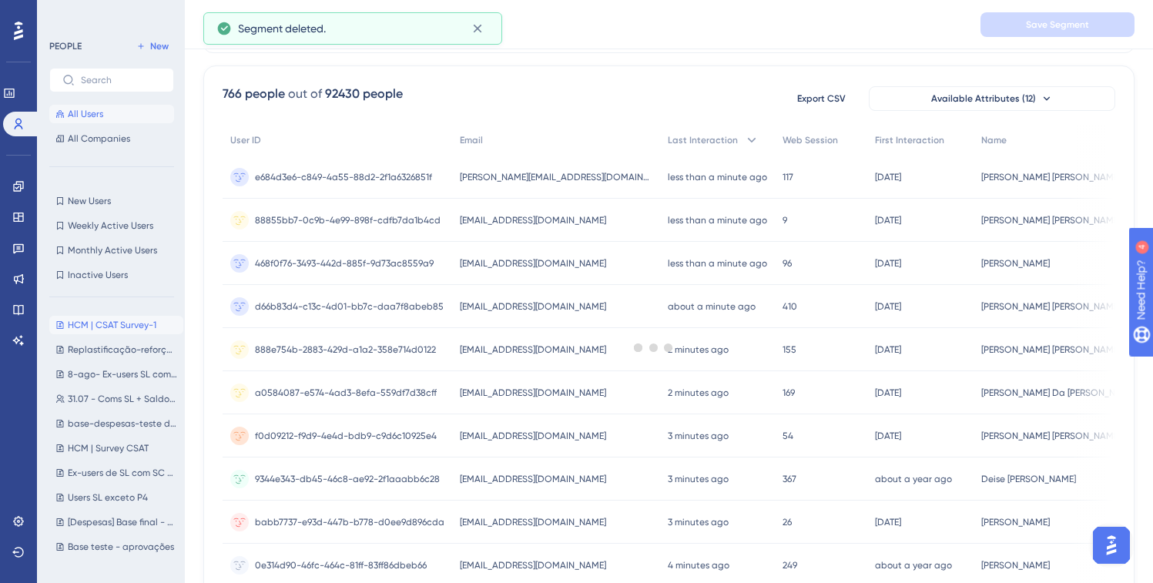
click at [107, 324] on span "HCM | CSAT Survey-1" at bounding box center [112, 325] width 89 height 12
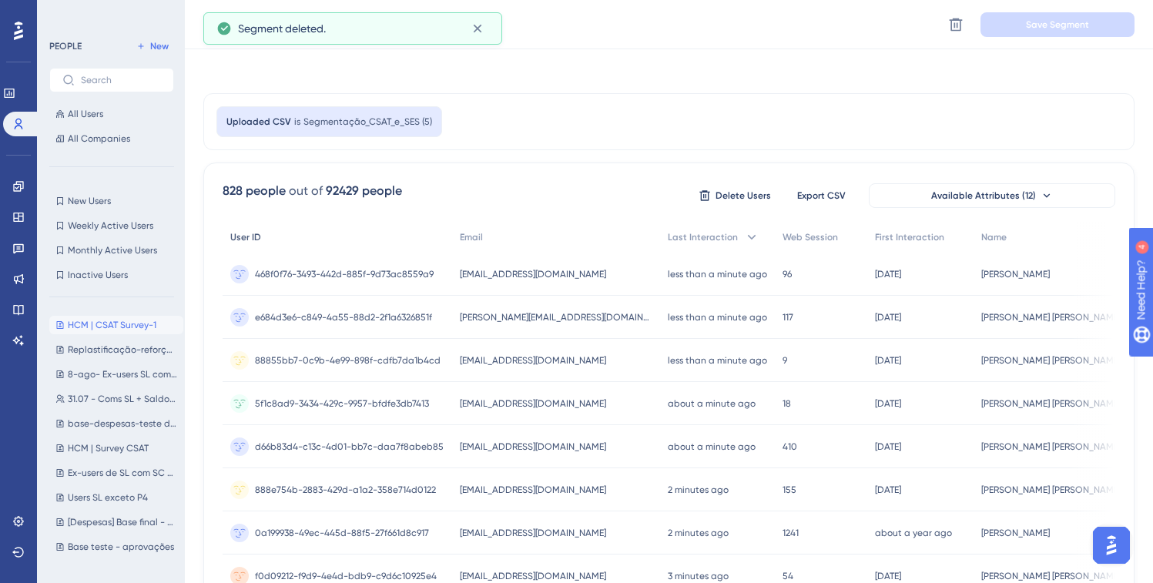
scroll to position [0, 0]
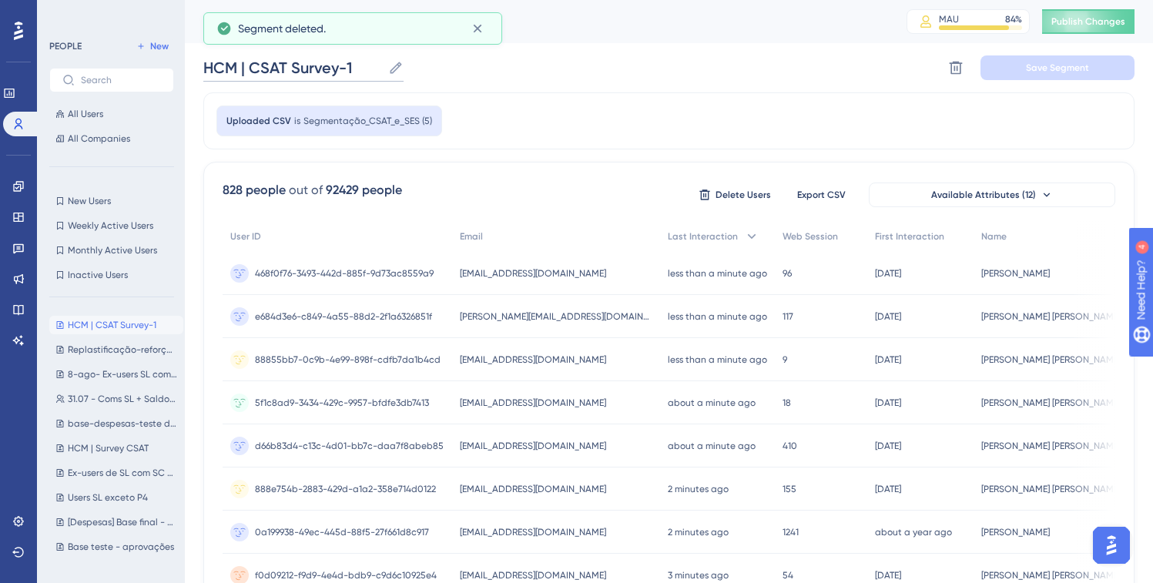
click at [357, 75] on input "HCM | CSAT Survey-1" at bounding box center [292, 68] width 179 height 22
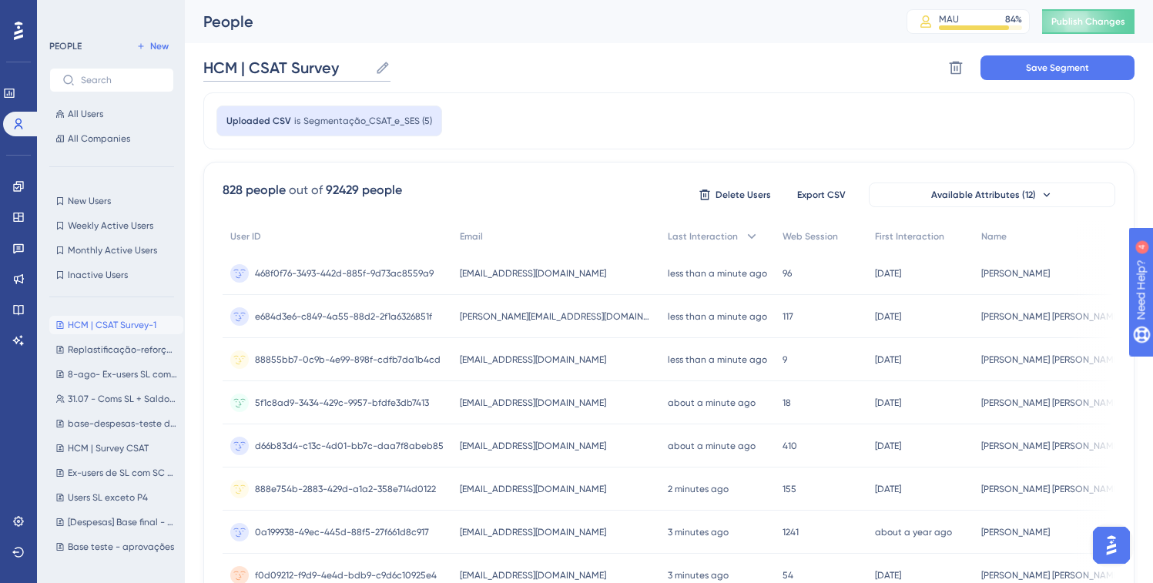
type input "HCM | CSAT Survey"
click at [1054, 63] on span "Save Segment" at bounding box center [1057, 68] width 63 height 12
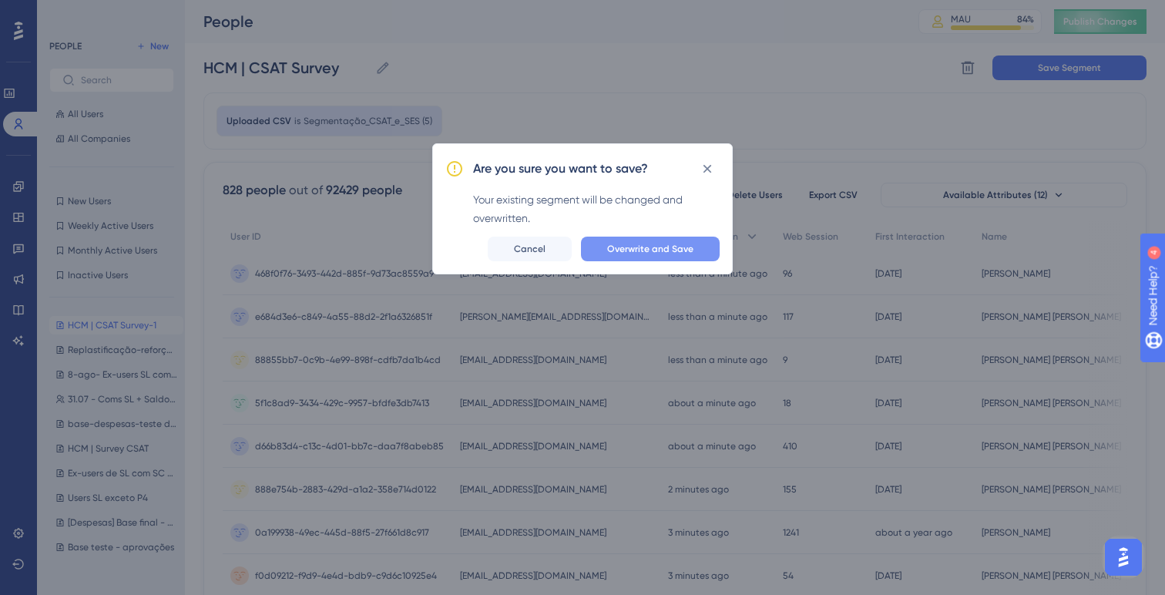
click at [663, 255] on button "Overwrite and Save" at bounding box center [650, 248] width 139 height 25
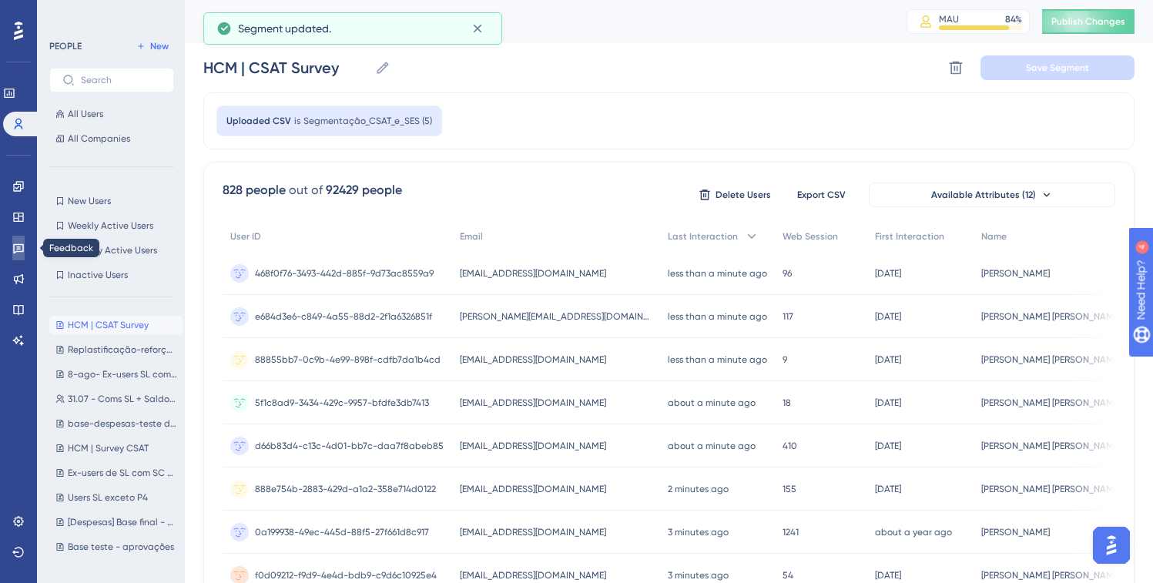
click at [17, 253] on icon at bounding box center [18, 248] width 12 height 12
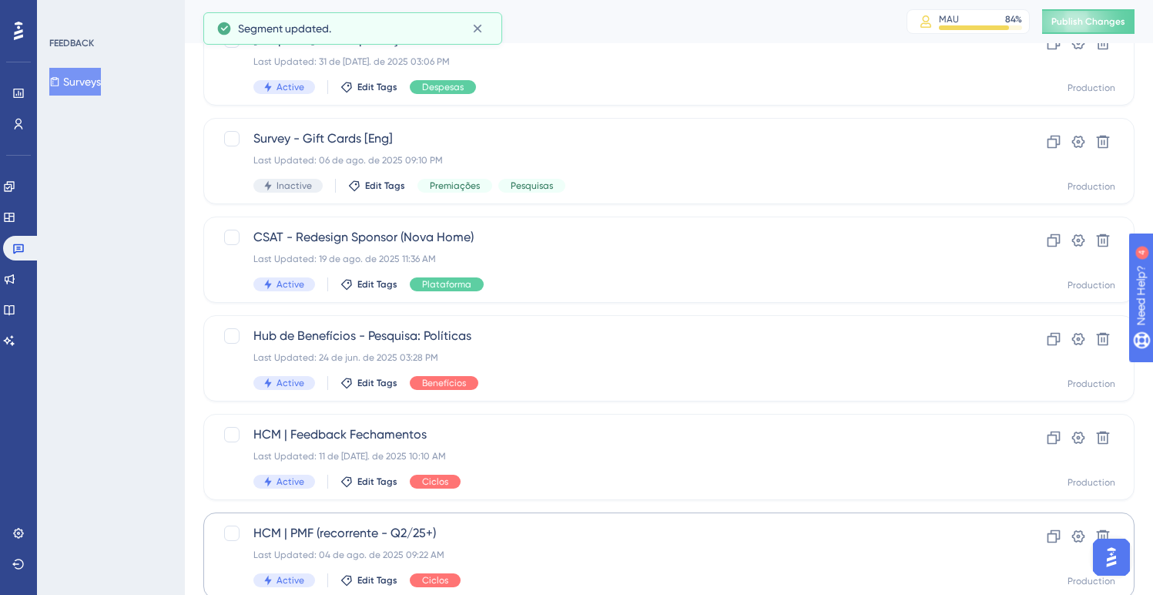
scroll to position [216, 0]
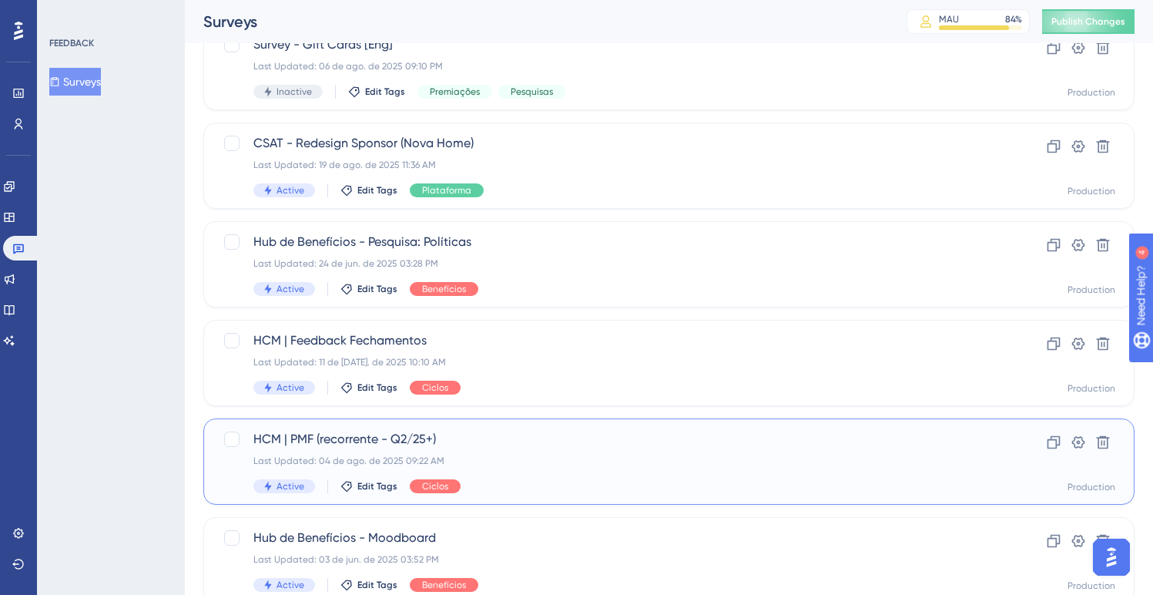
click at [508, 479] on div "Active Edit Tags Ciclos" at bounding box center [607, 486] width 708 height 14
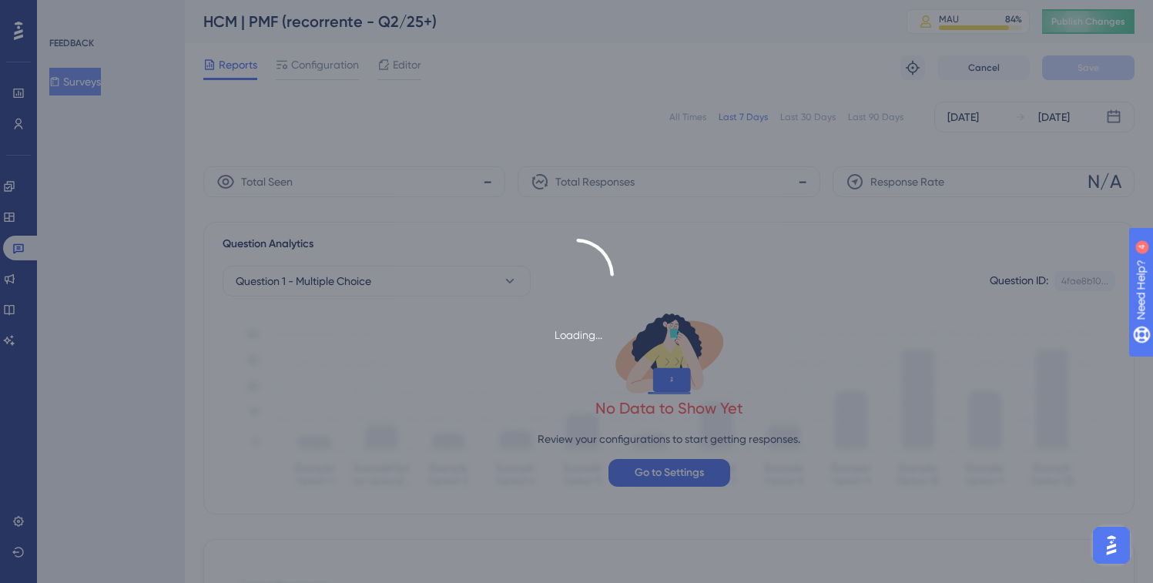
click at [306, 62] on div "Loading..." at bounding box center [576, 291] width 1153 height 583
click at [312, 65] on span "Configuration" at bounding box center [325, 64] width 68 height 18
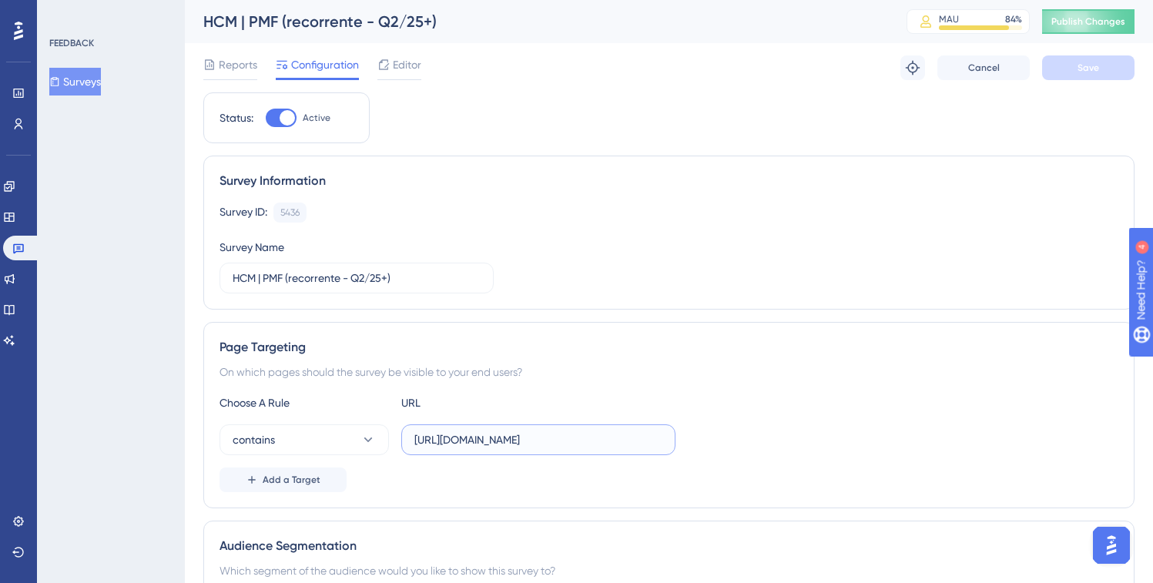
click at [572, 442] on input "[URL][DOMAIN_NAME]" at bounding box center [538, 439] width 248 height 17
drag, startPoint x: 531, startPoint y: 438, endPoint x: 831, endPoint y: 446, distance: 300.5
click at [831, 446] on div "contains [URL][DOMAIN_NAME]" at bounding box center [669, 439] width 899 height 31
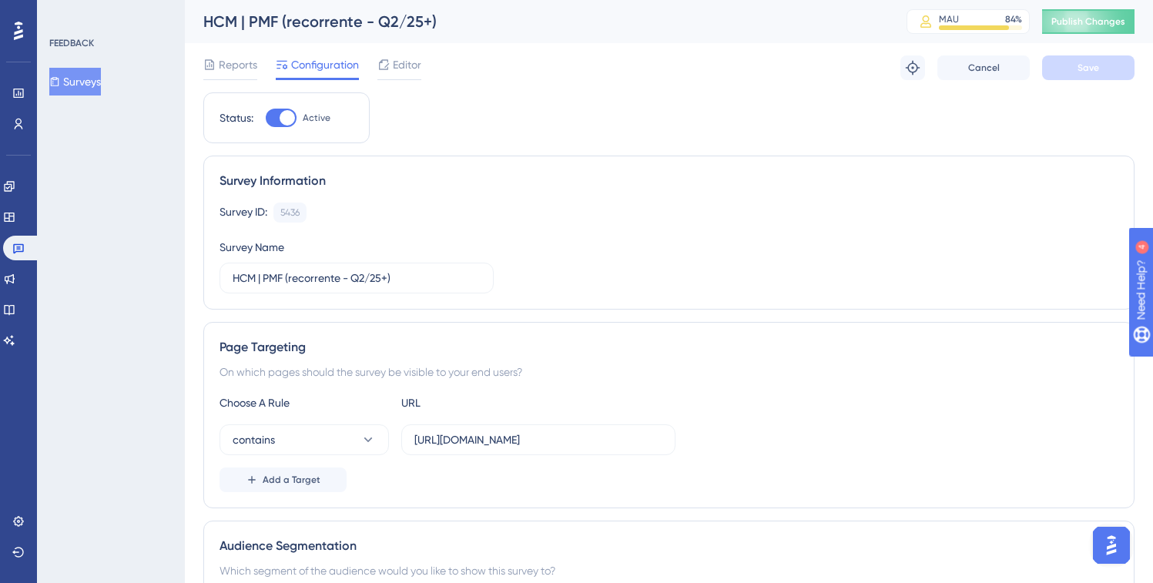
click at [814, 441] on div "contains [URL][DOMAIN_NAME]" at bounding box center [669, 439] width 899 height 31
click at [565, 445] on input "[URL][DOMAIN_NAME]" at bounding box center [538, 439] width 248 height 17
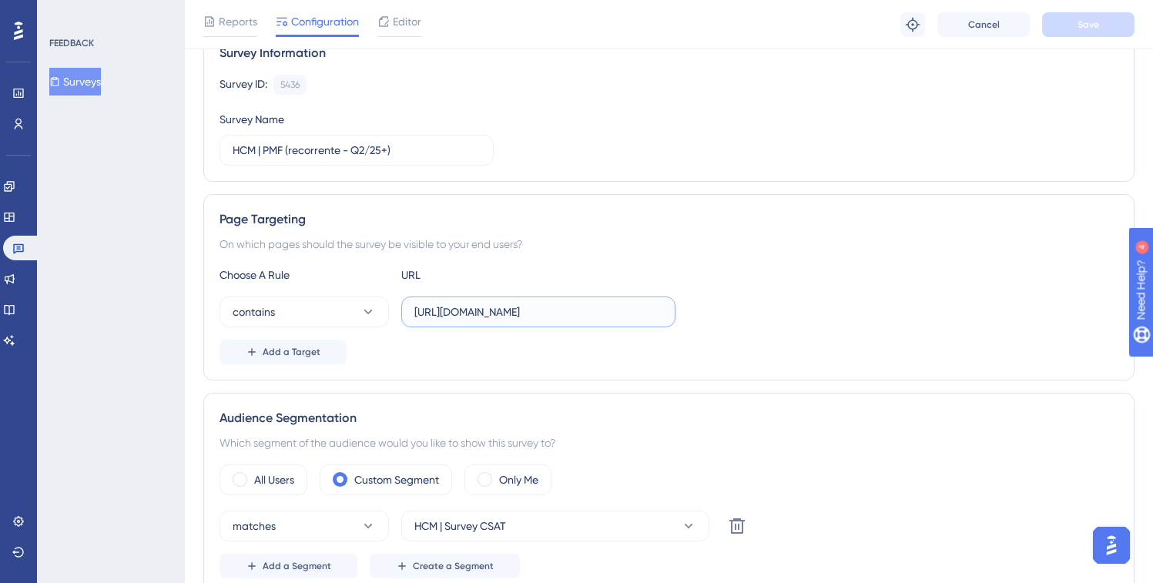
scroll to position [263, 0]
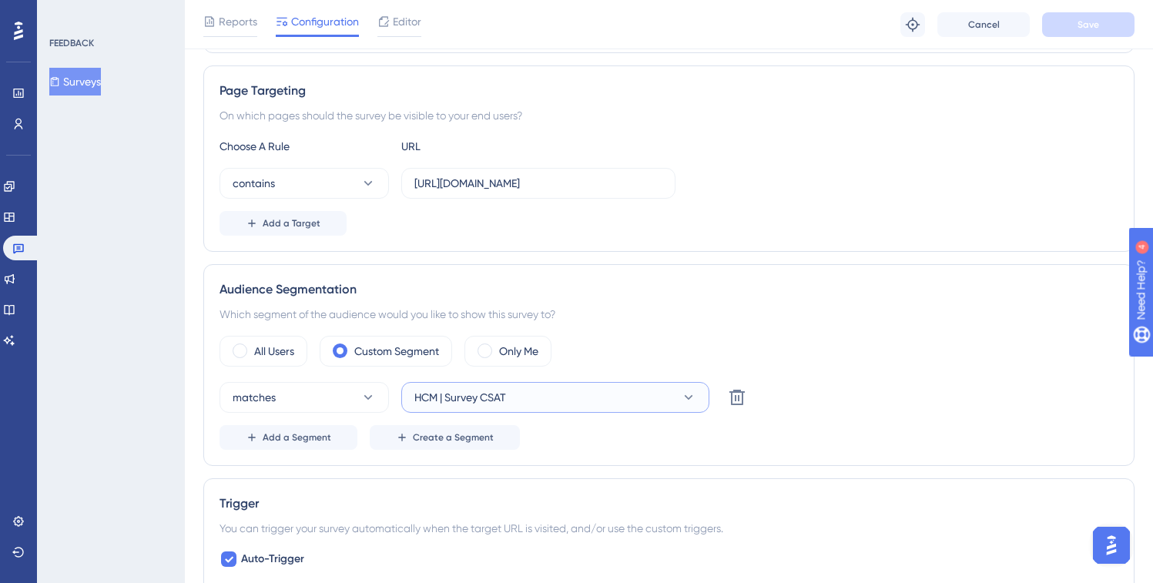
click at [511, 401] on button "HCM | Survey CSAT" at bounding box center [555, 397] width 308 height 31
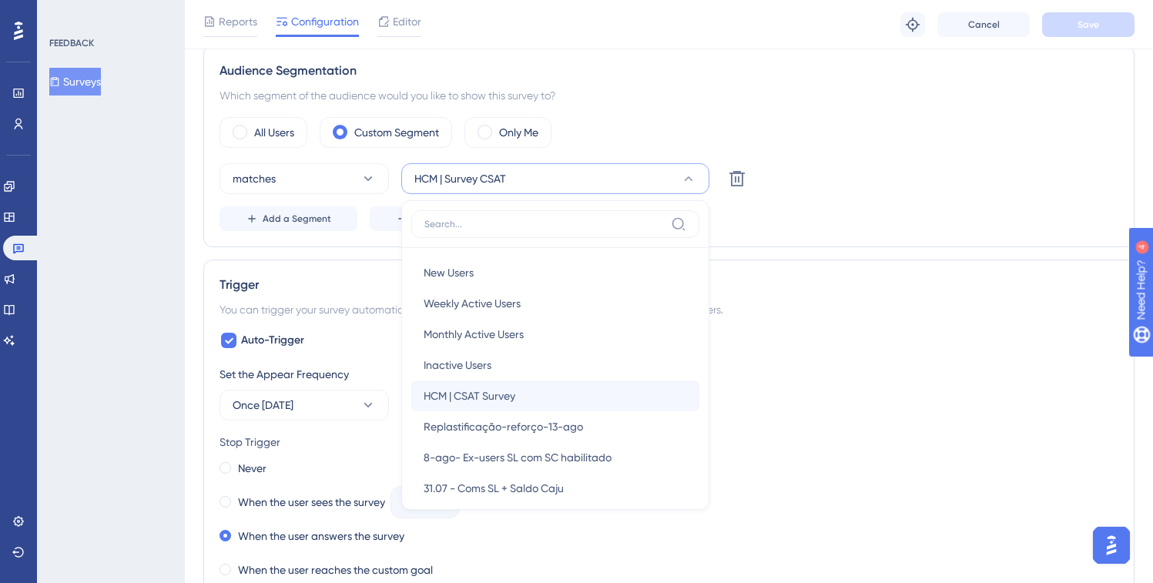
scroll to position [439, 0]
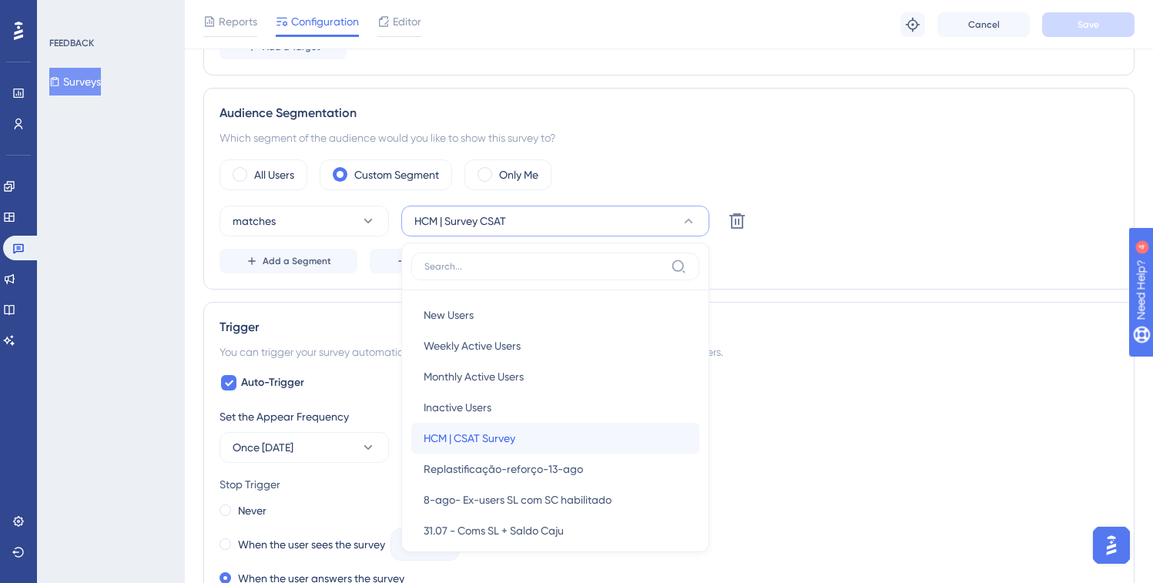
click at [580, 431] on div "HCM | CSAT Survey HCM | CSAT Survey" at bounding box center [555, 438] width 263 height 31
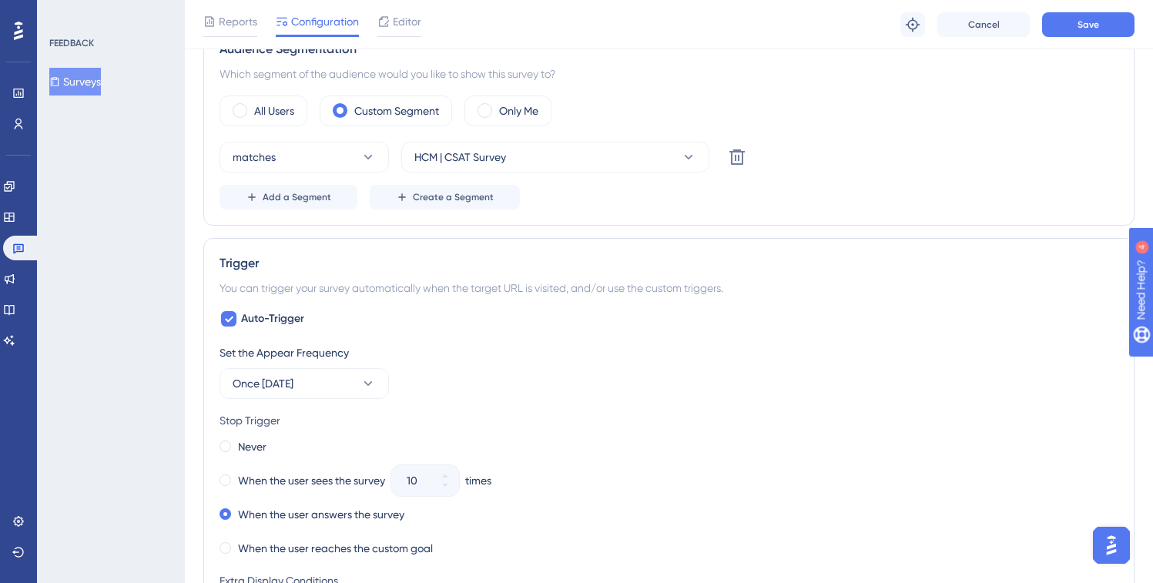
scroll to position [552, 0]
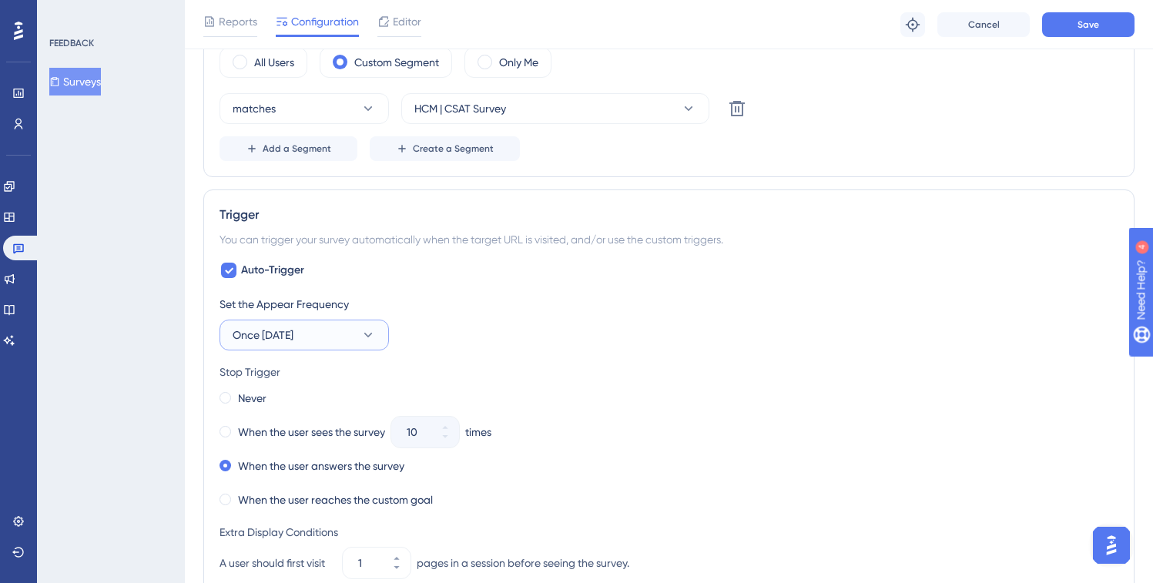
click at [369, 337] on icon at bounding box center [367, 334] width 15 height 15
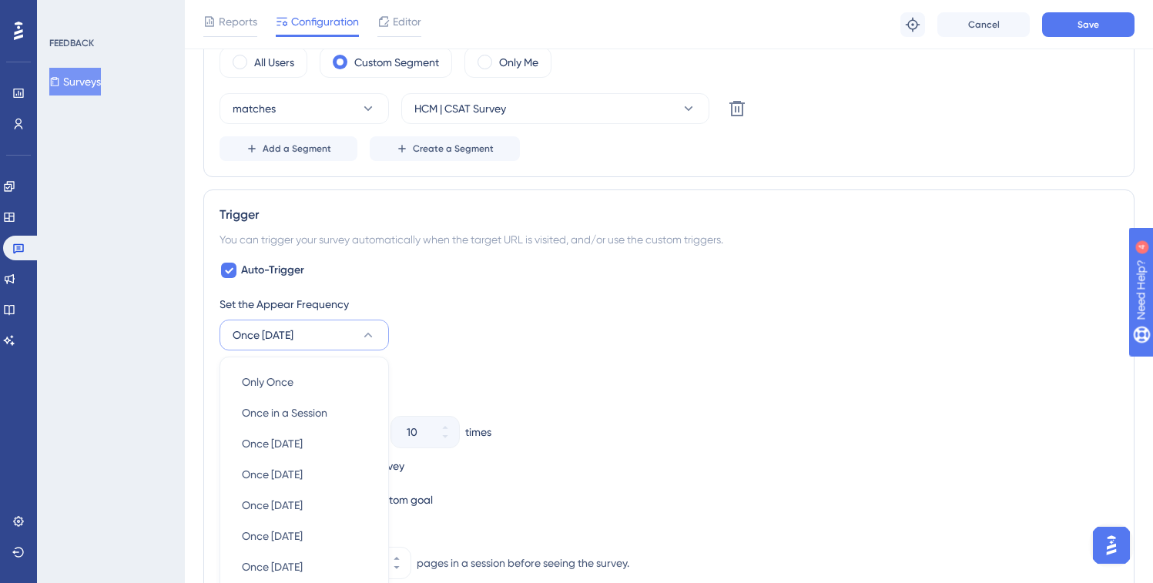
scroll to position [765, 0]
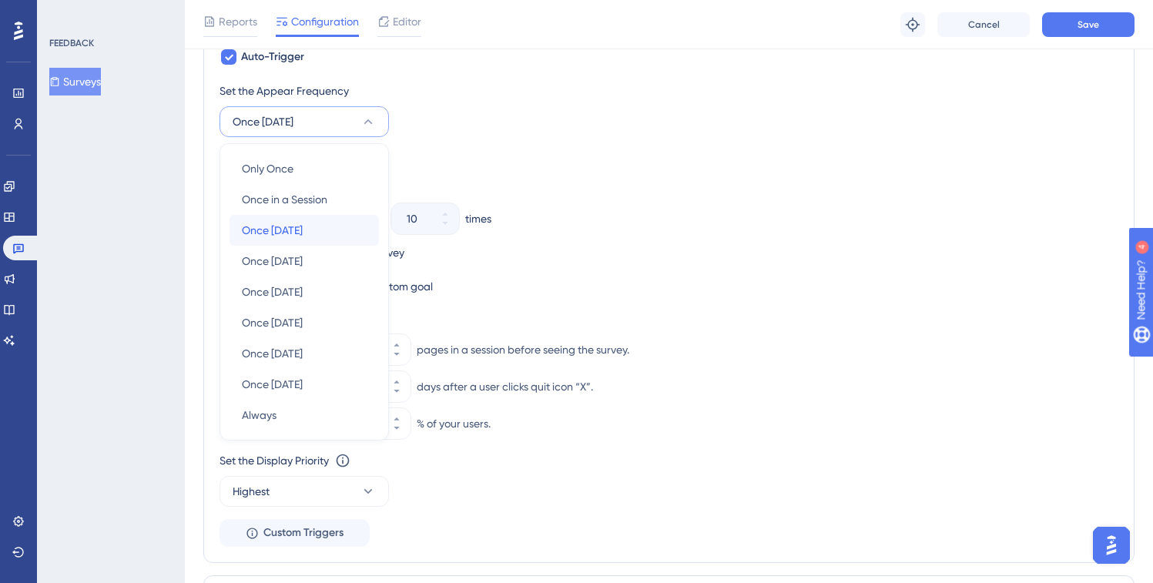
click at [349, 237] on div "Once [DATE] Once [DATE]" at bounding box center [304, 230] width 125 height 31
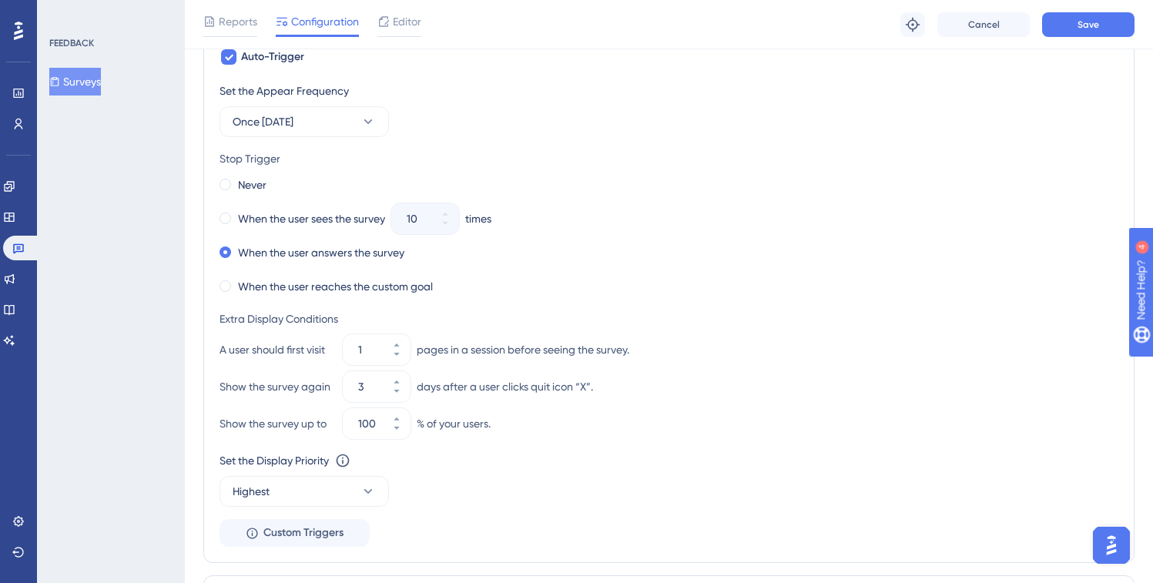
click at [490, 173] on div "Stop Trigger Never When the user sees the survey 10 times When the user answers…" at bounding box center [669, 223] width 899 height 148
click at [398, 383] on icon at bounding box center [396, 381] width 9 height 9
click at [397, 381] on icon at bounding box center [396, 381] width 9 height 9
type input "5"
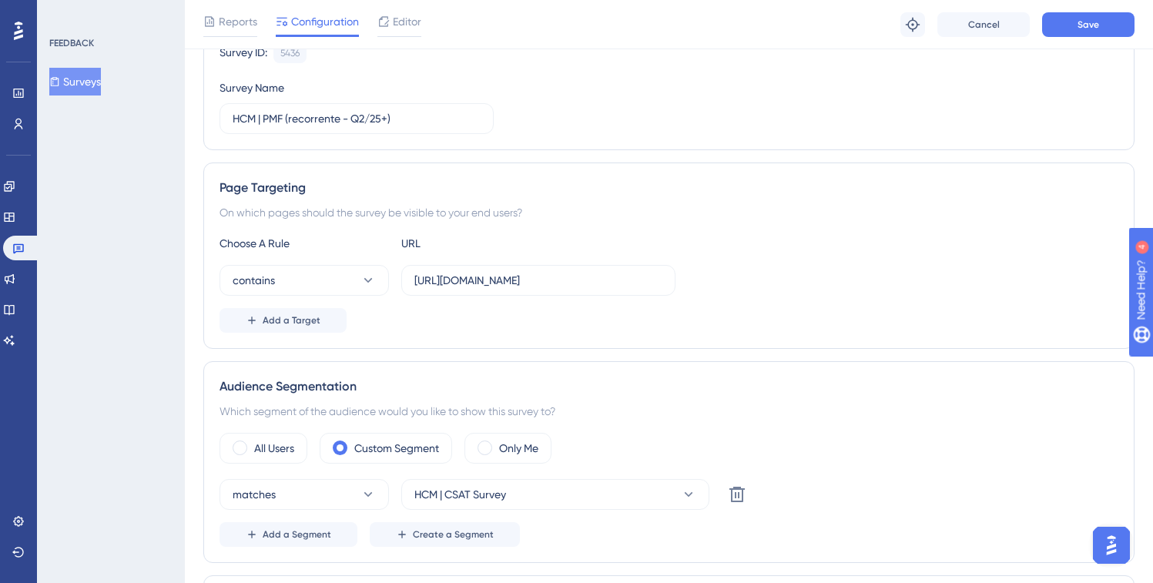
scroll to position [128, 0]
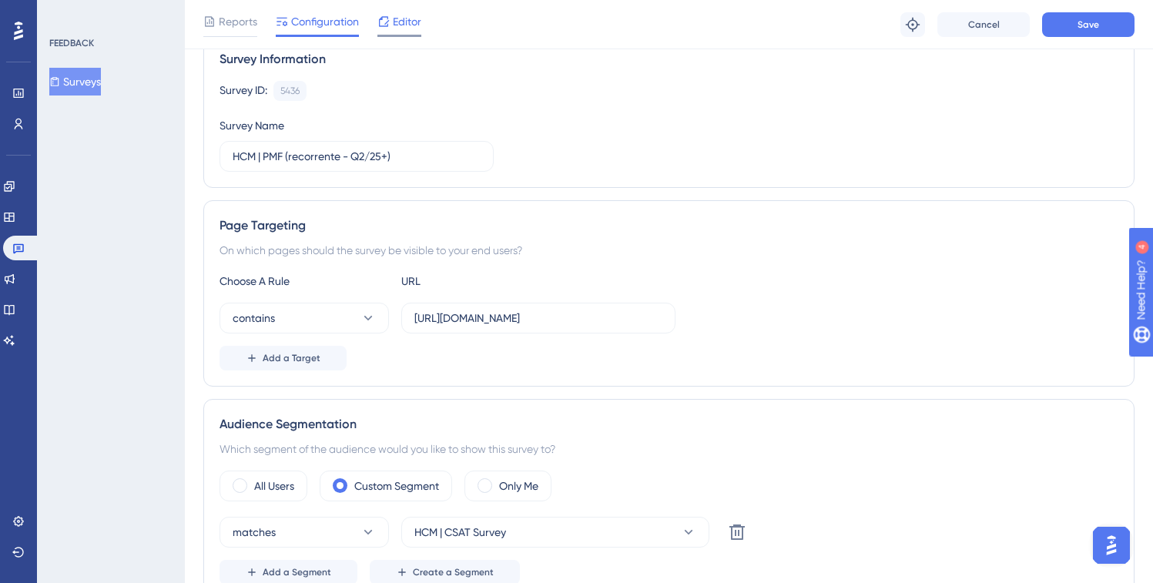
click at [397, 25] on span "Editor" at bounding box center [407, 21] width 29 height 18
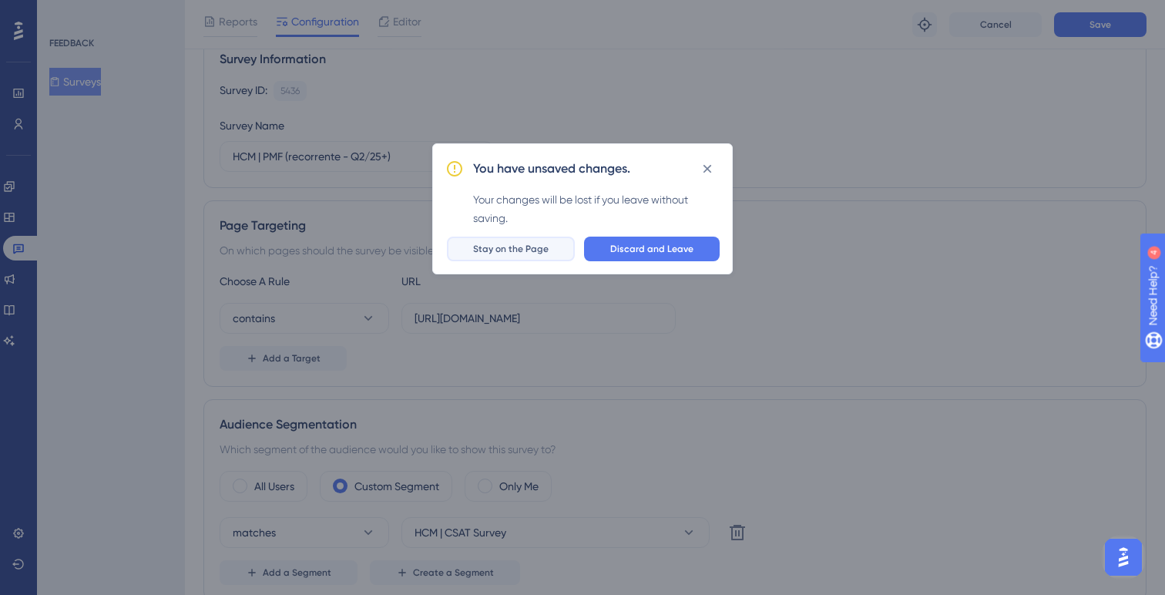
click at [508, 253] on span "Stay on the Page" at bounding box center [510, 249] width 75 height 12
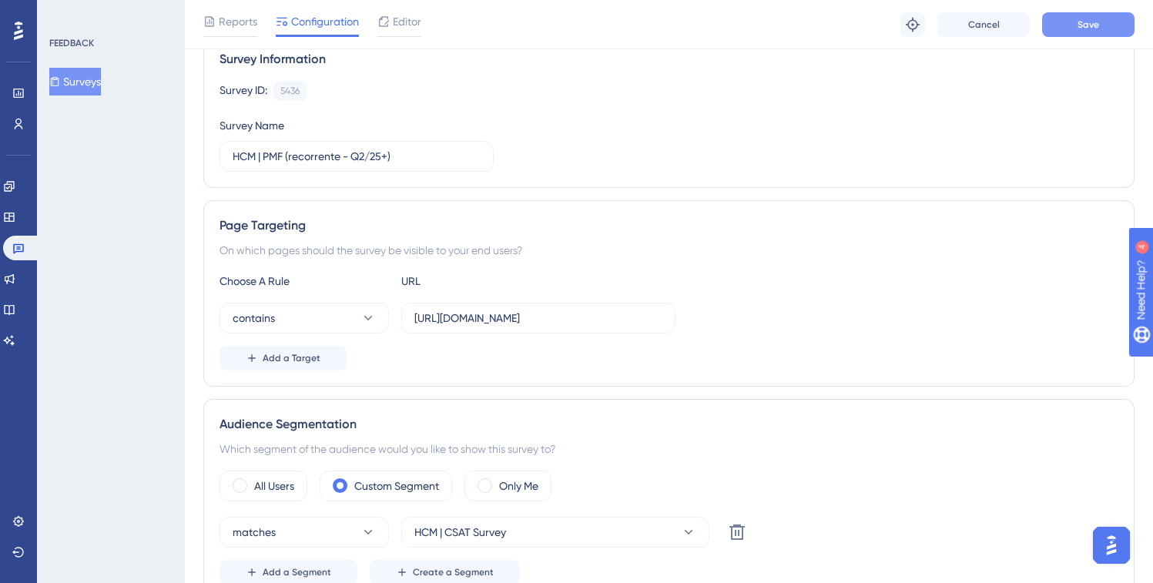
click at [1071, 15] on button "Save" at bounding box center [1088, 24] width 92 height 25
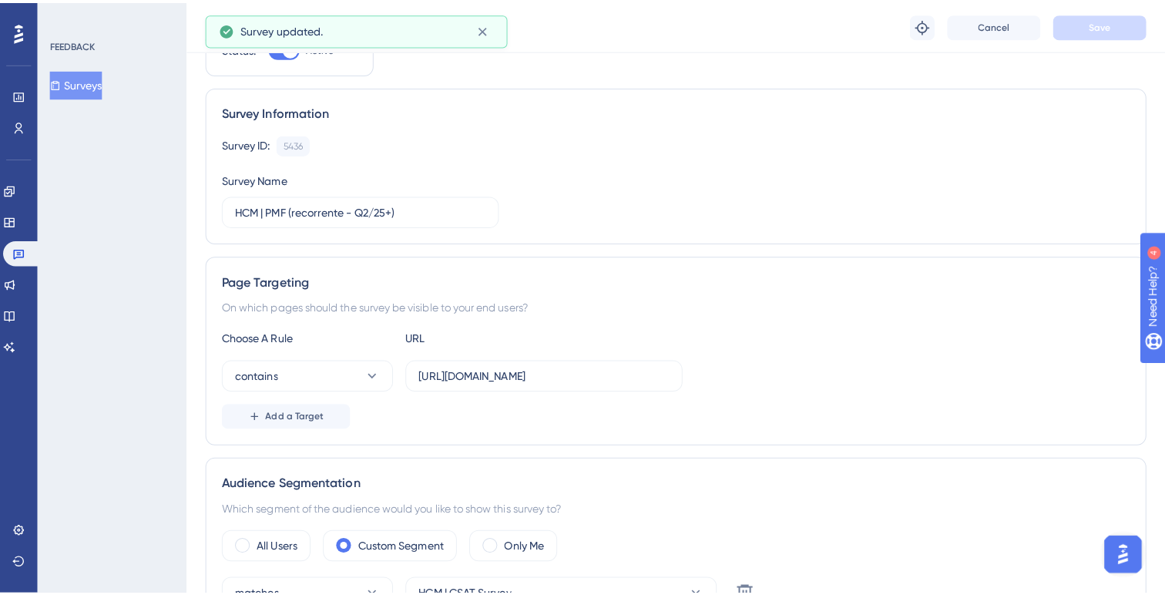
scroll to position [0, 0]
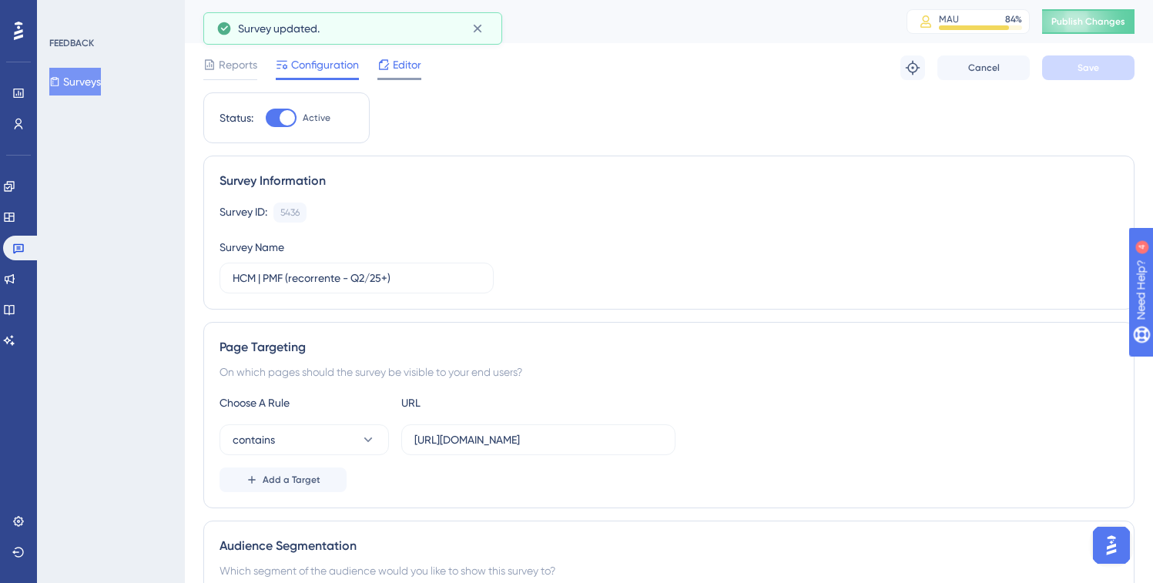
click at [397, 62] on span "Editor" at bounding box center [407, 64] width 29 height 18
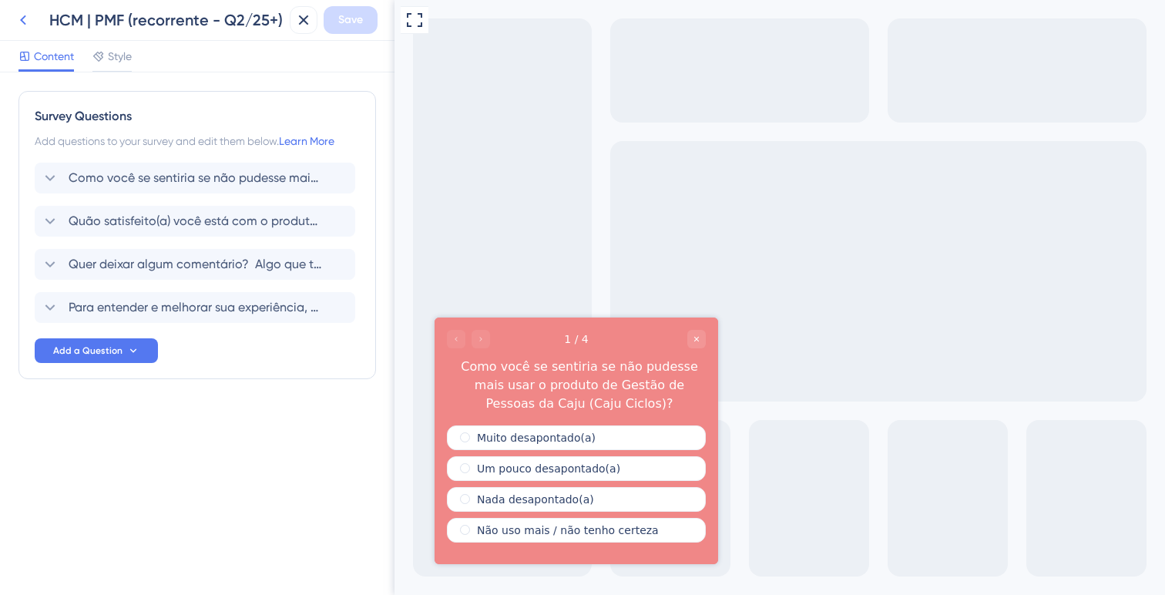
click at [27, 24] on icon at bounding box center [23, 20] width 18 height 18
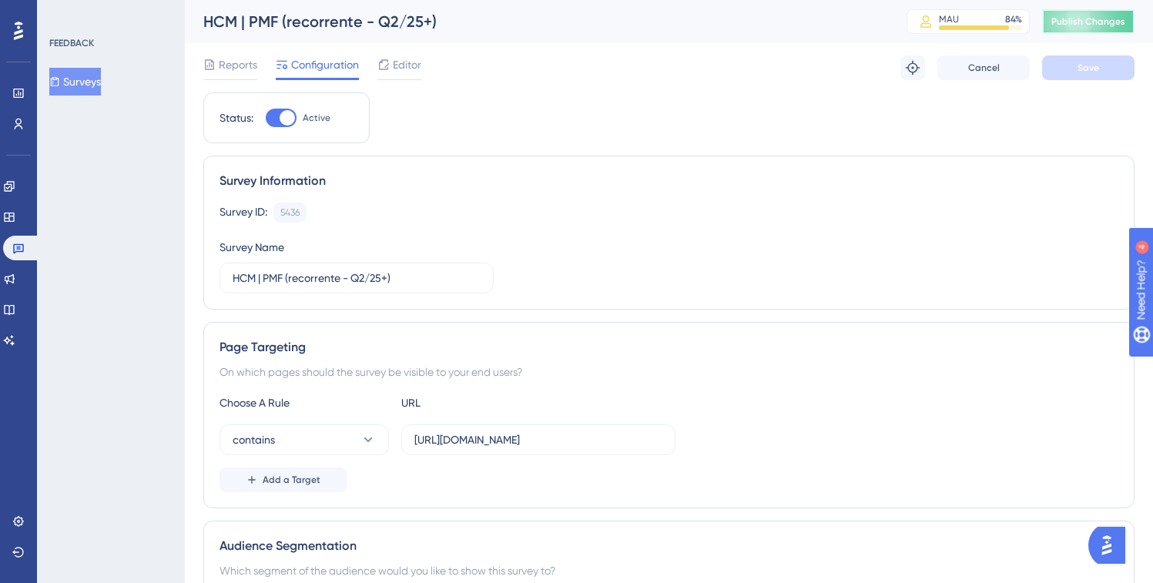
click at [1093, 23] on span "Publish Changes" at bounding box center [1088, 21] width 74 height 12
